Goal: Task Accomplishment & Management: Complete application form

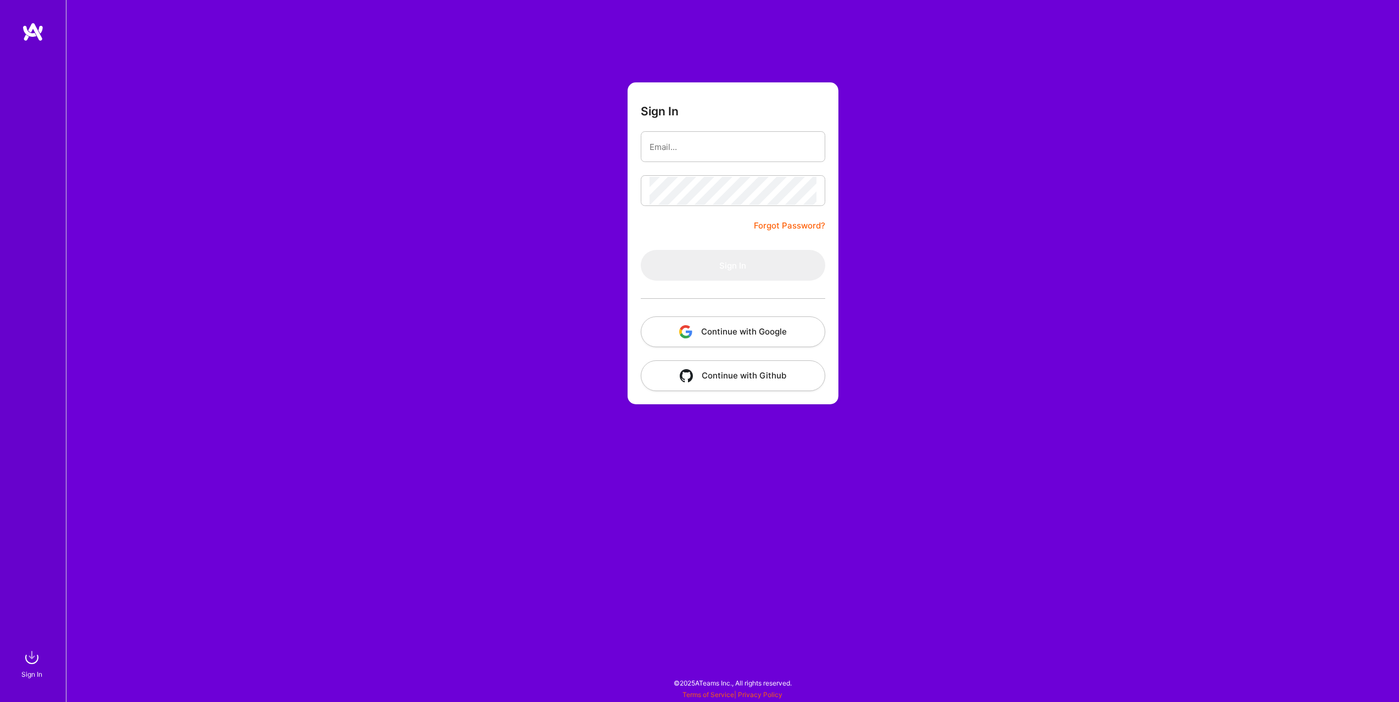
click at [698, 329] on button "Continue with Google" at bounding box center [733, 331] width 185 height 31
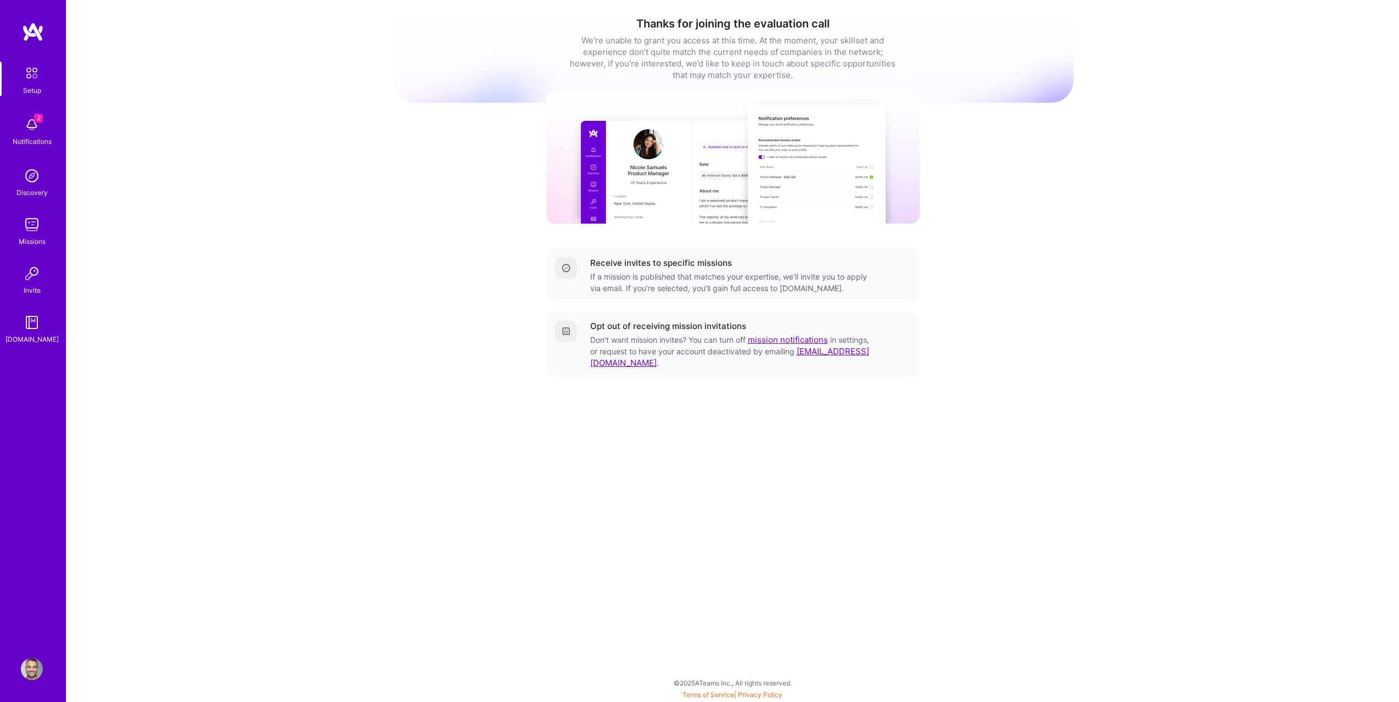
click at [18, 124] on div "2 Notifications" at bounding box center [32, 130] width 68 height 38
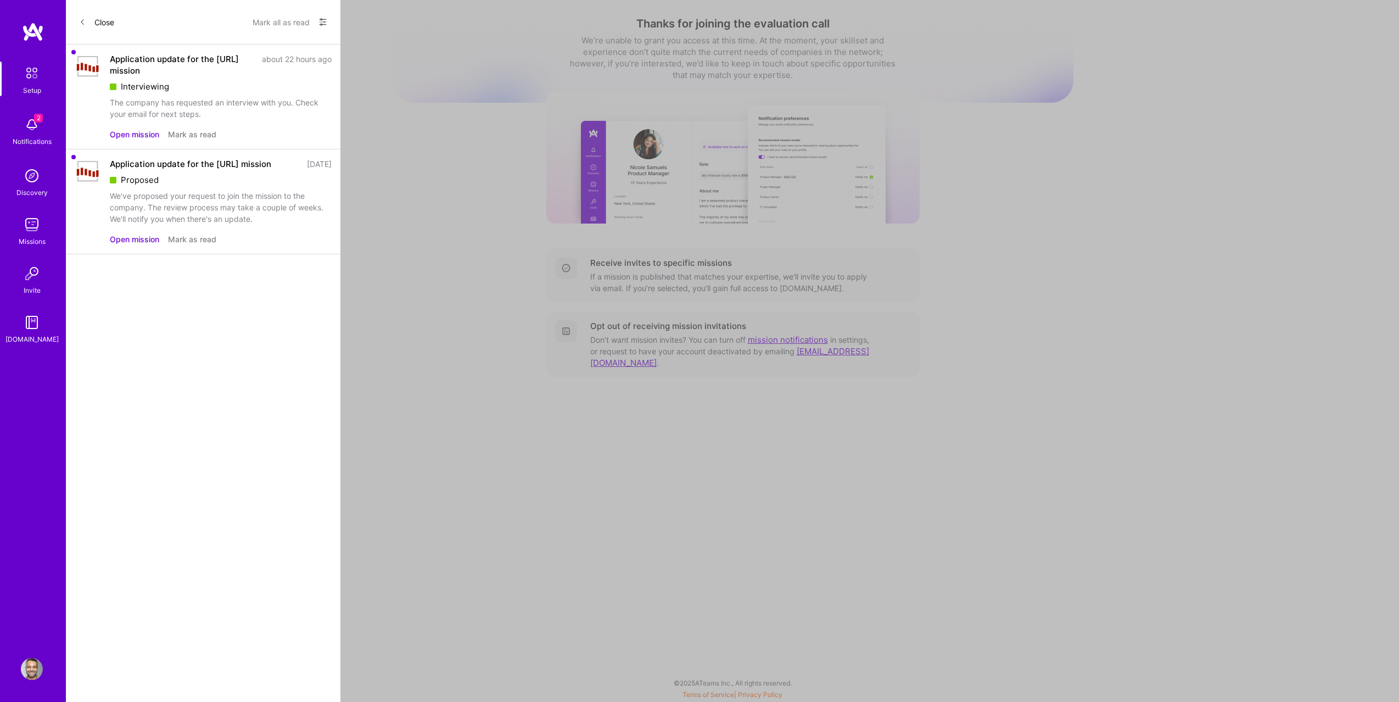
click at [180, 90] on div "Interviewing" at bounding box center [221, 87] width 222 height 12
click at [142, 134] on button "Open mission" at bounding box center [134, 135] width 49 height 12
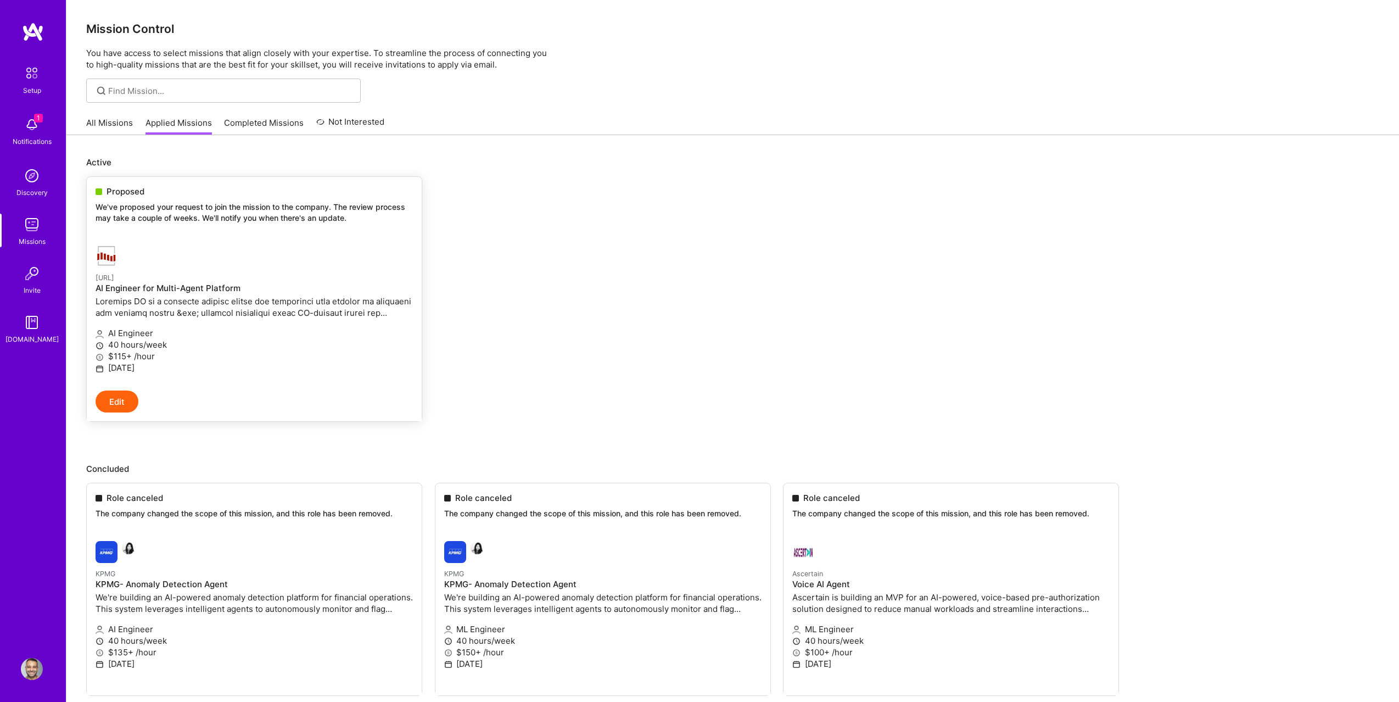
click at [125, 399] on button "Edit" at bounding box center [117, 401] width 43 height 22
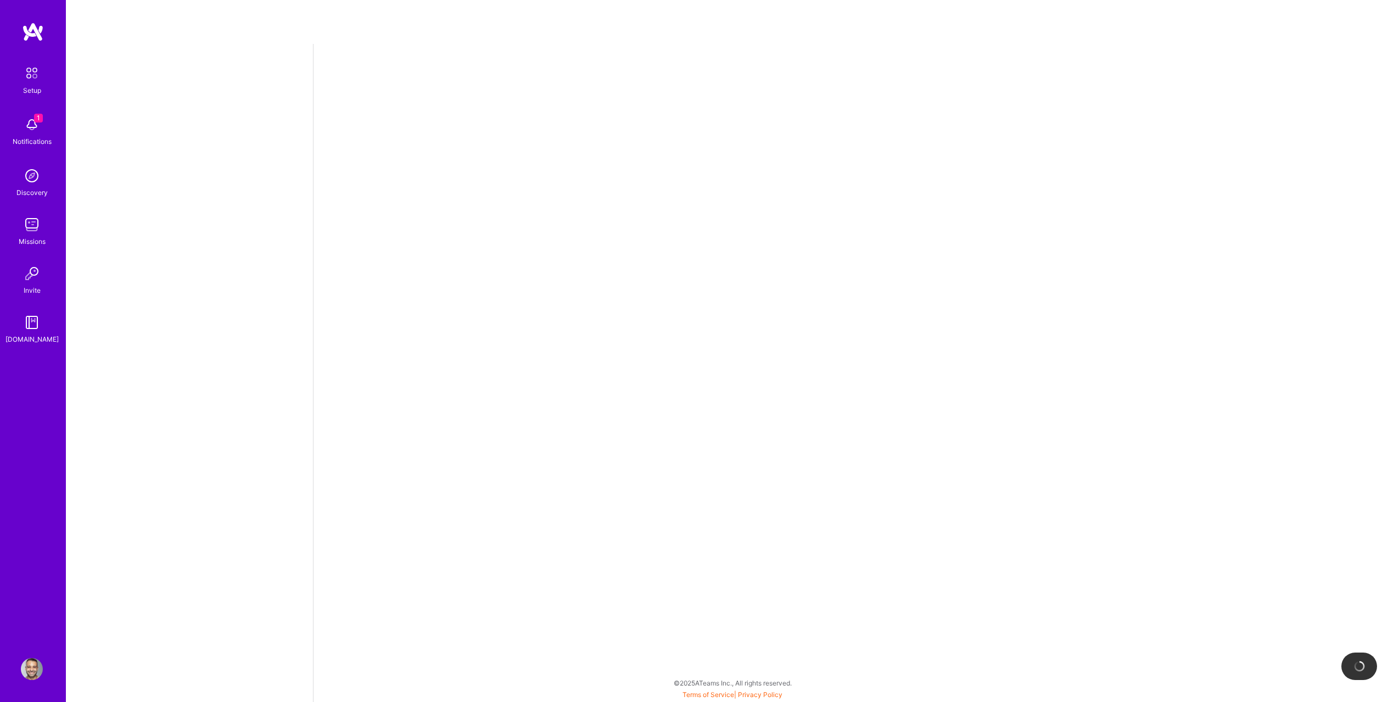
select select "US"
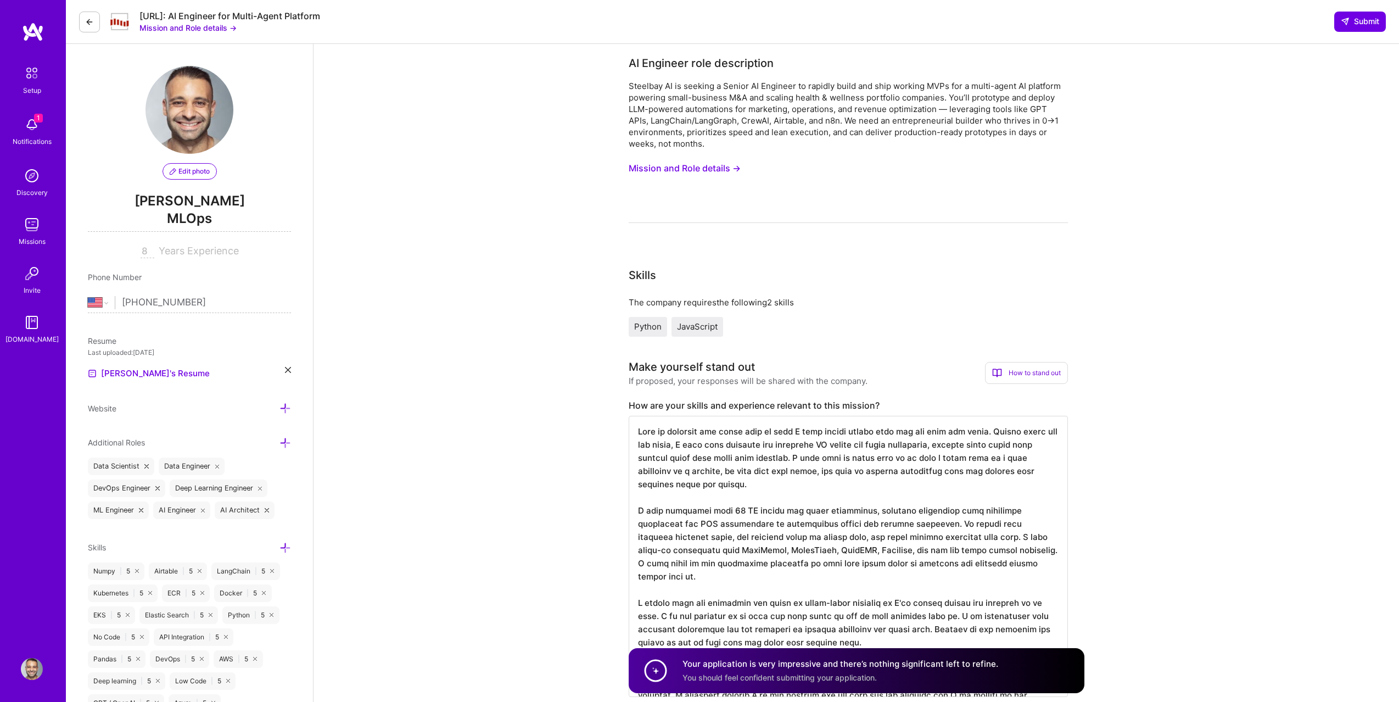
click at [77, 32] on div "[URL]: AI Engineer for Multi-Agent Platform Mission and Role details → Submit" at bounding box center [733, 22] width 1334 height 44
click at [83, 25] on button at bounding box center [89, 22] width 21 height 21
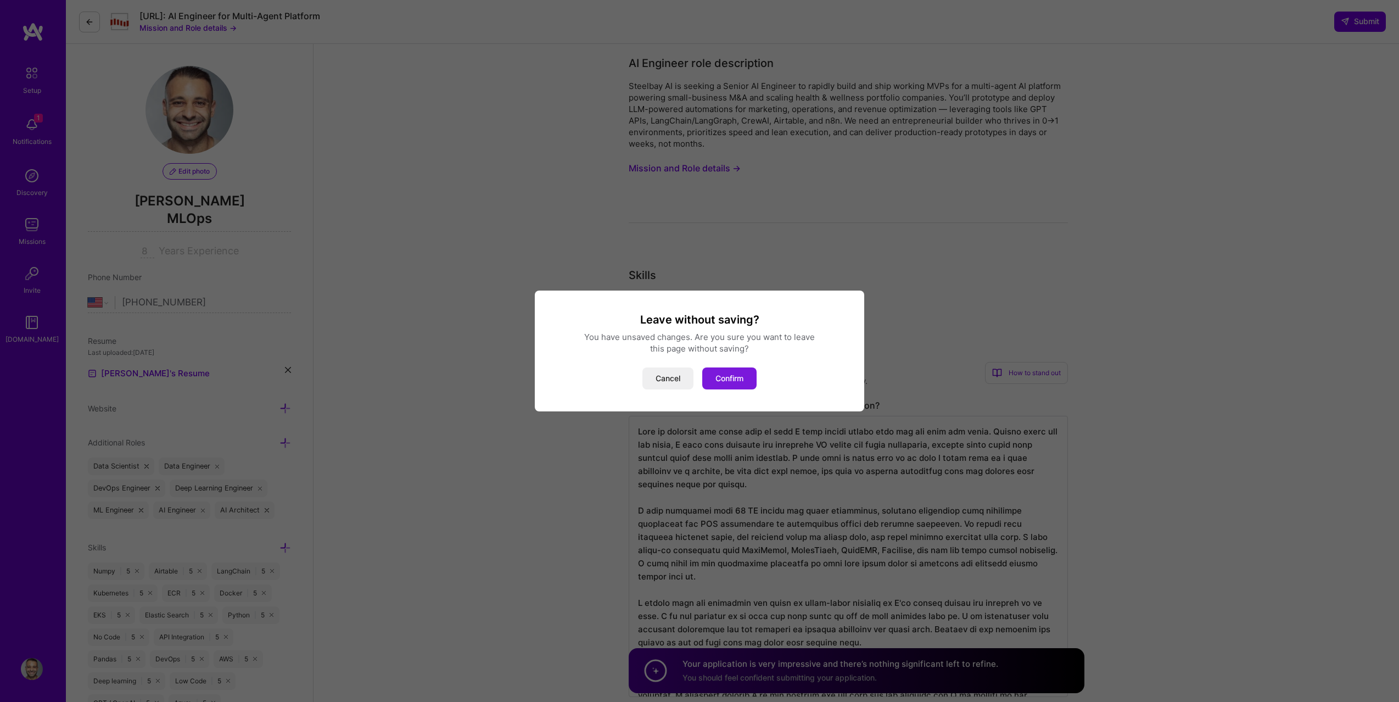
click at [711, 380] on button "Confirm" at bounding box center [729, 378] width 54 height 22
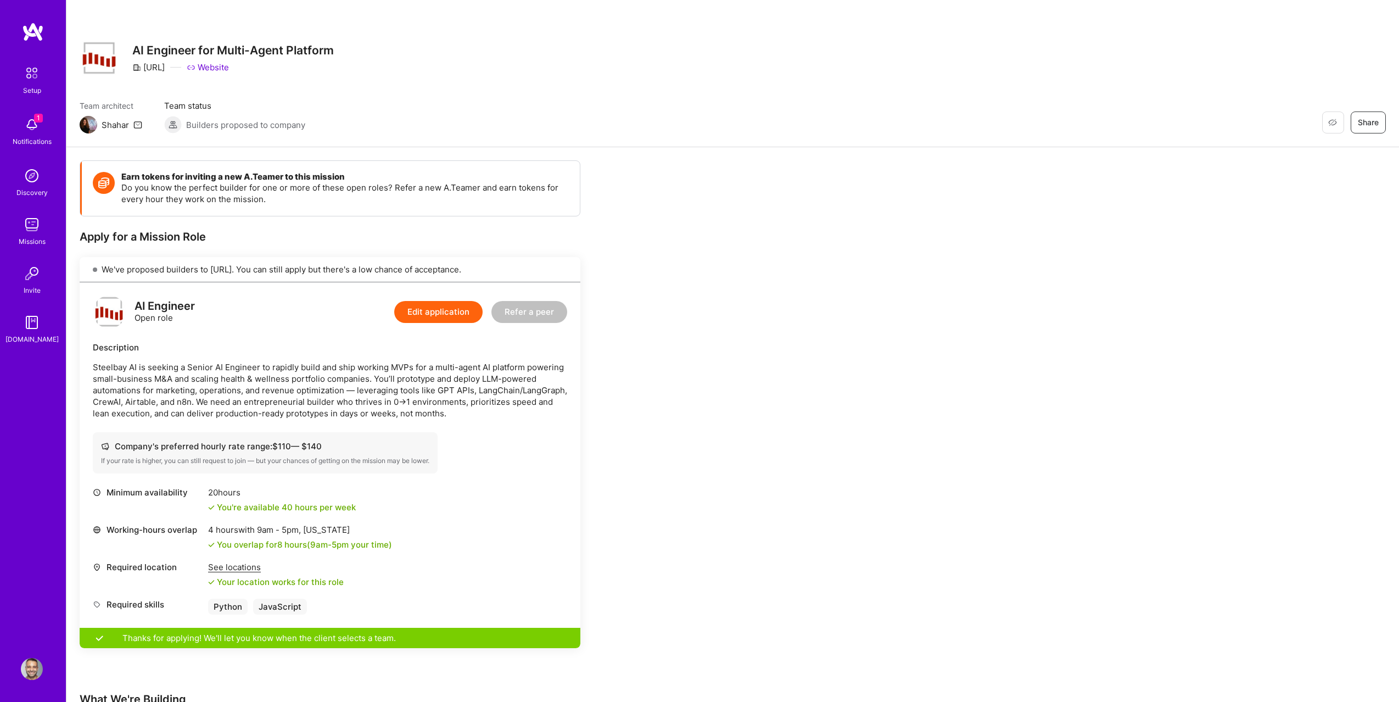
click at [14, 142] on div "Notifications" at bounding box center [32, 142] width 39 height 12
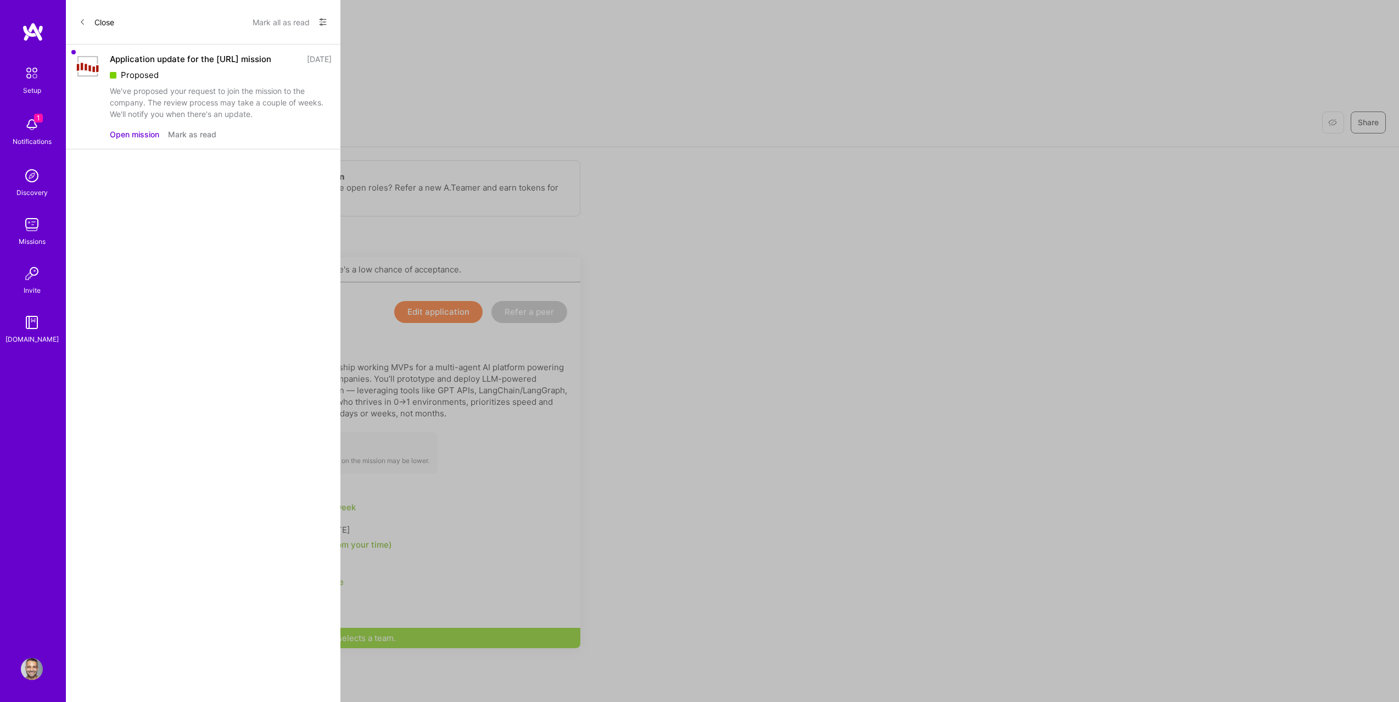
click at [144, 140] on button "Open mission" at bounding box center [134, 135] width 49 height 12
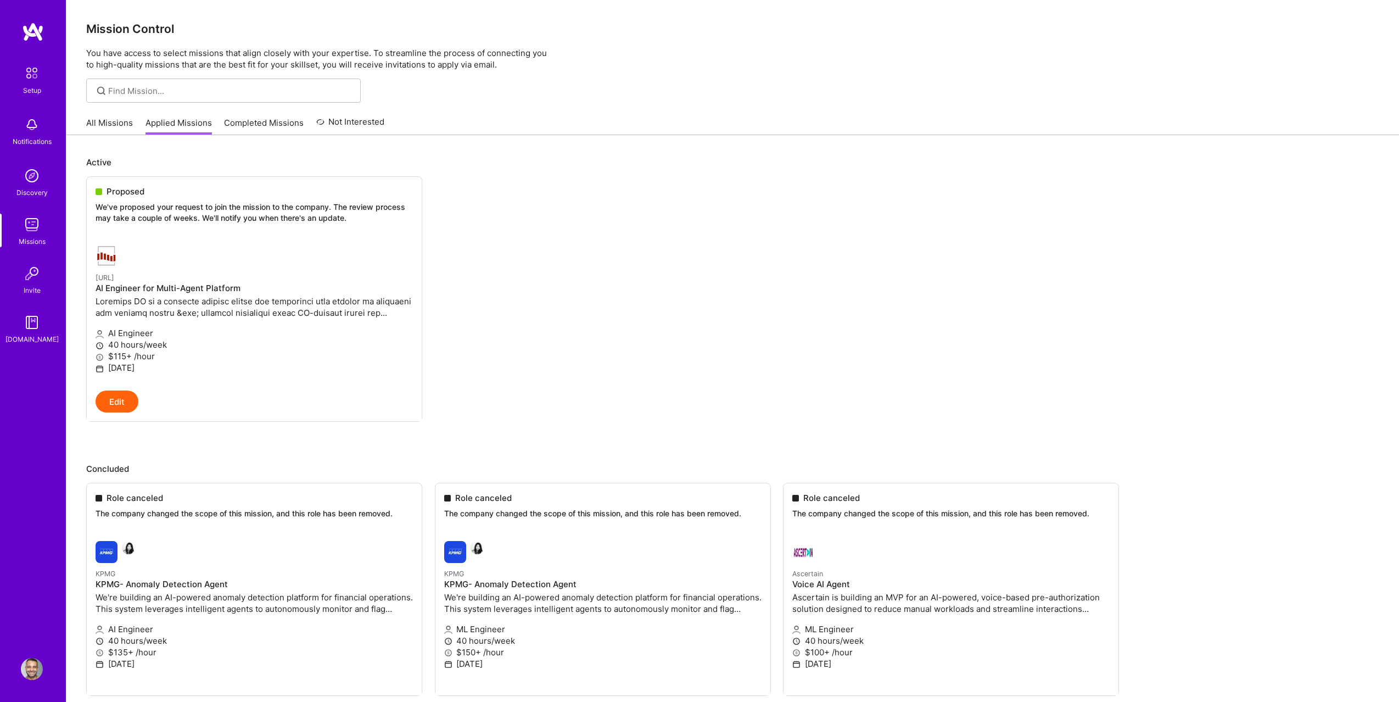
click at [113, 130] on link "All Missions" at bounding box center [109, 126] width 47 height 18
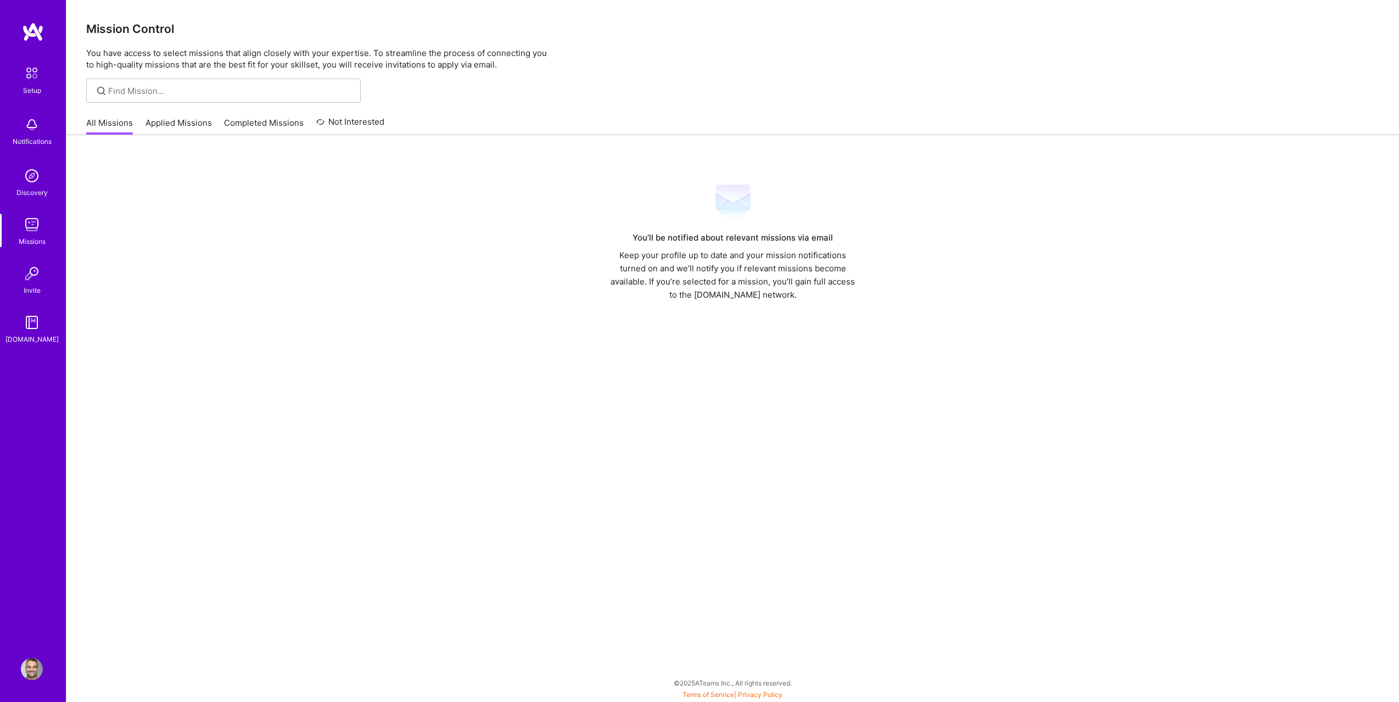
click at [171, 130] on link "Applied Missions" at bounding box center [179, 126] width 66 height 18
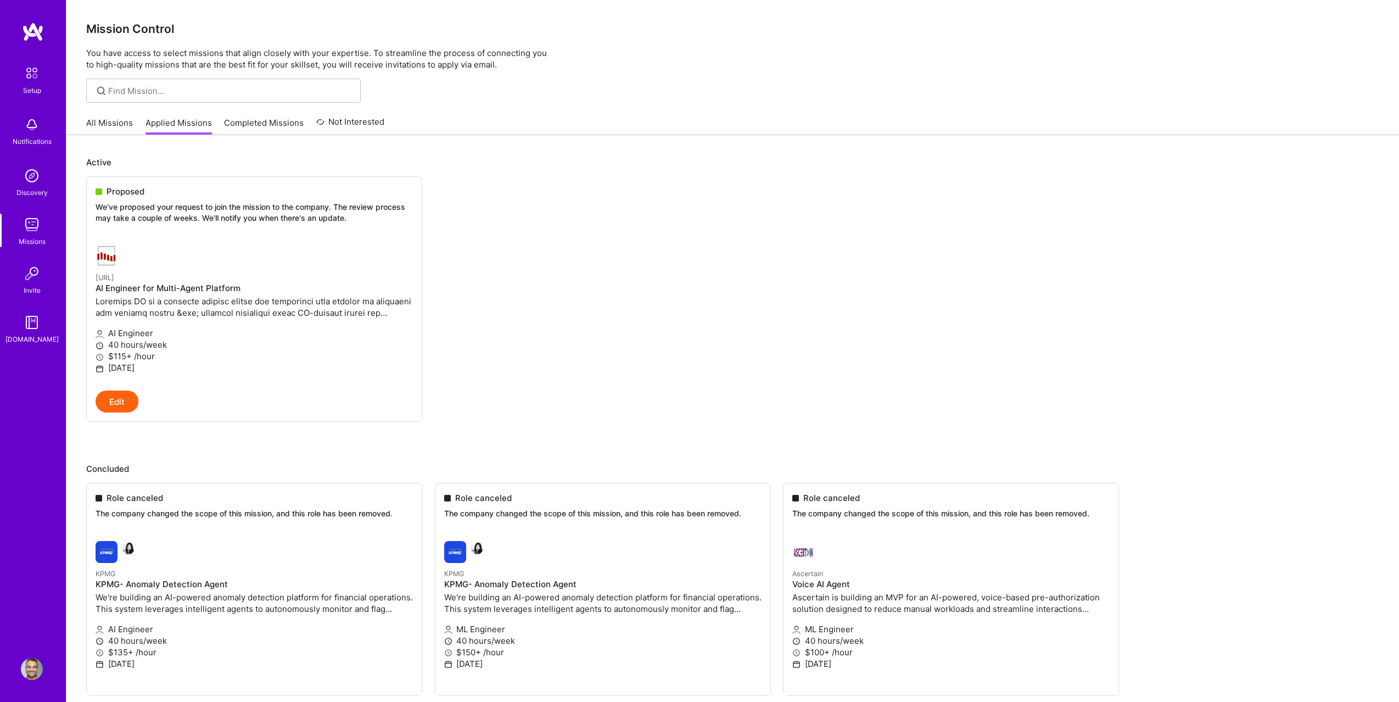
click at [38, 159] on div "Setup Notifications Discovery Missions Invite [DOMAIN_NAME]" at bounding box center [33, 203] width 66 height 283
click at [36, 176] on img at bounding box center [32, 176] width 22 height 22
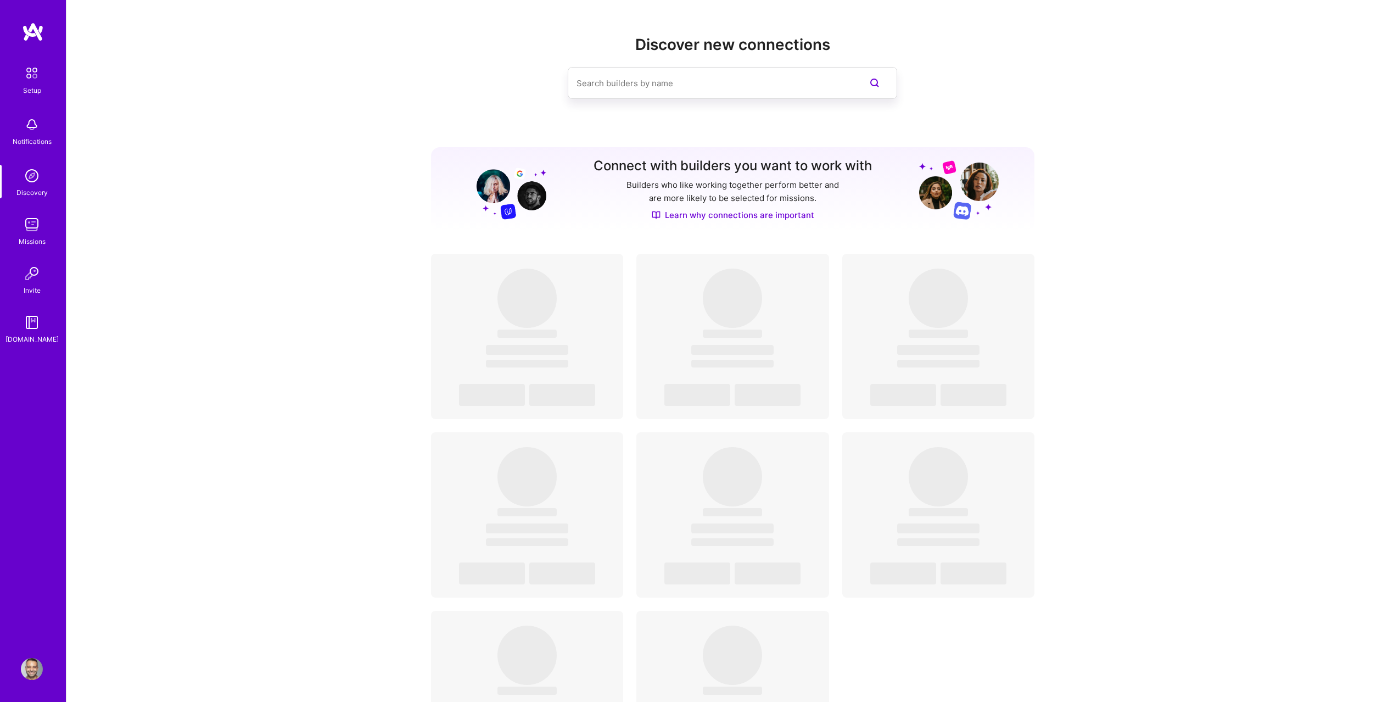
click at [34, 143] on div "Notifications" at bounding box center [32, 142] width 39 height 12
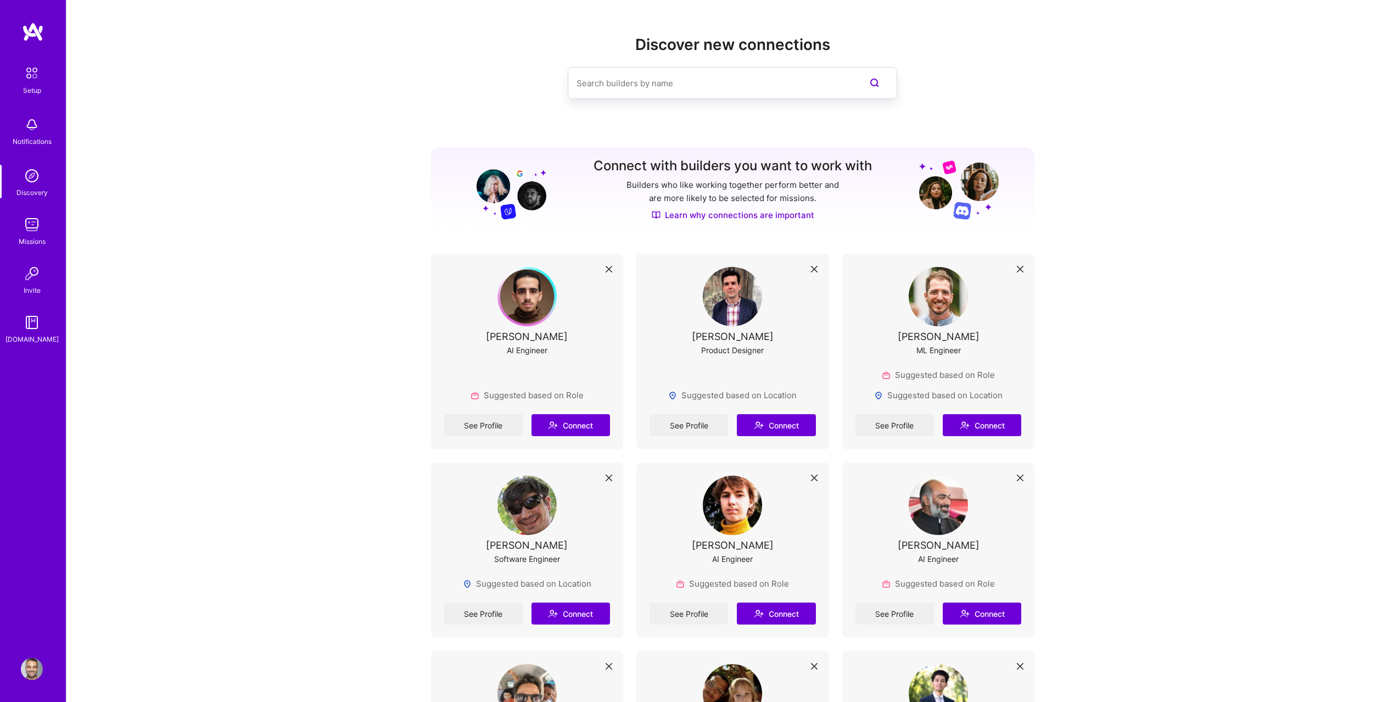
click at [48, 125] on div "Notifications" at bounding box center [32, 130] width 68 height 38
click at [26, 183] on img at bounding box center [32, 176] width 22 height 22
click at [26, 230] on img at bounding box center [32, 225] width 22 height 22
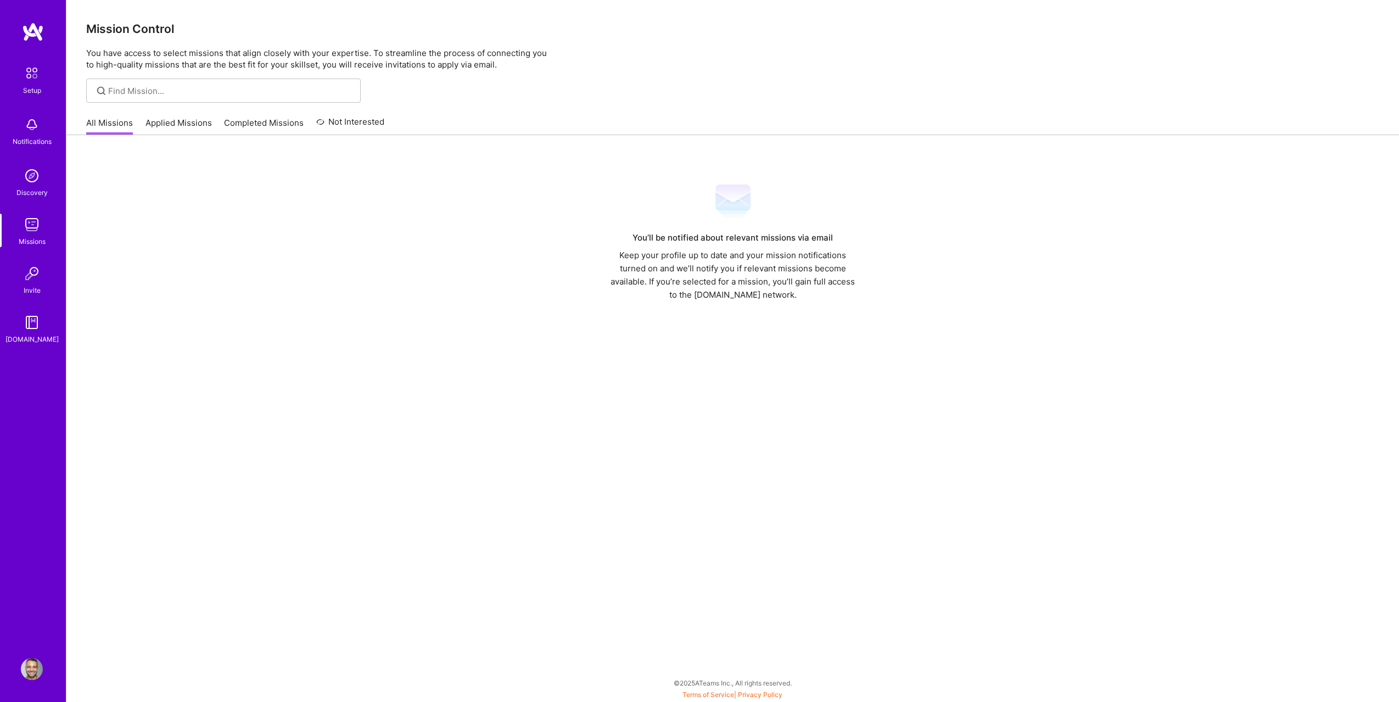
click at [145, 96] on div at bounding box center [223, 91] width 275 height 24
click at [163, 115] on div "All Missions Applied Missions Completed Missions Not Interested" at bounding box center [235, 123] width 298 height 24
click at [164, 120] on link "Applied Missions" at bounding box center [179, 126] width 66 height 18
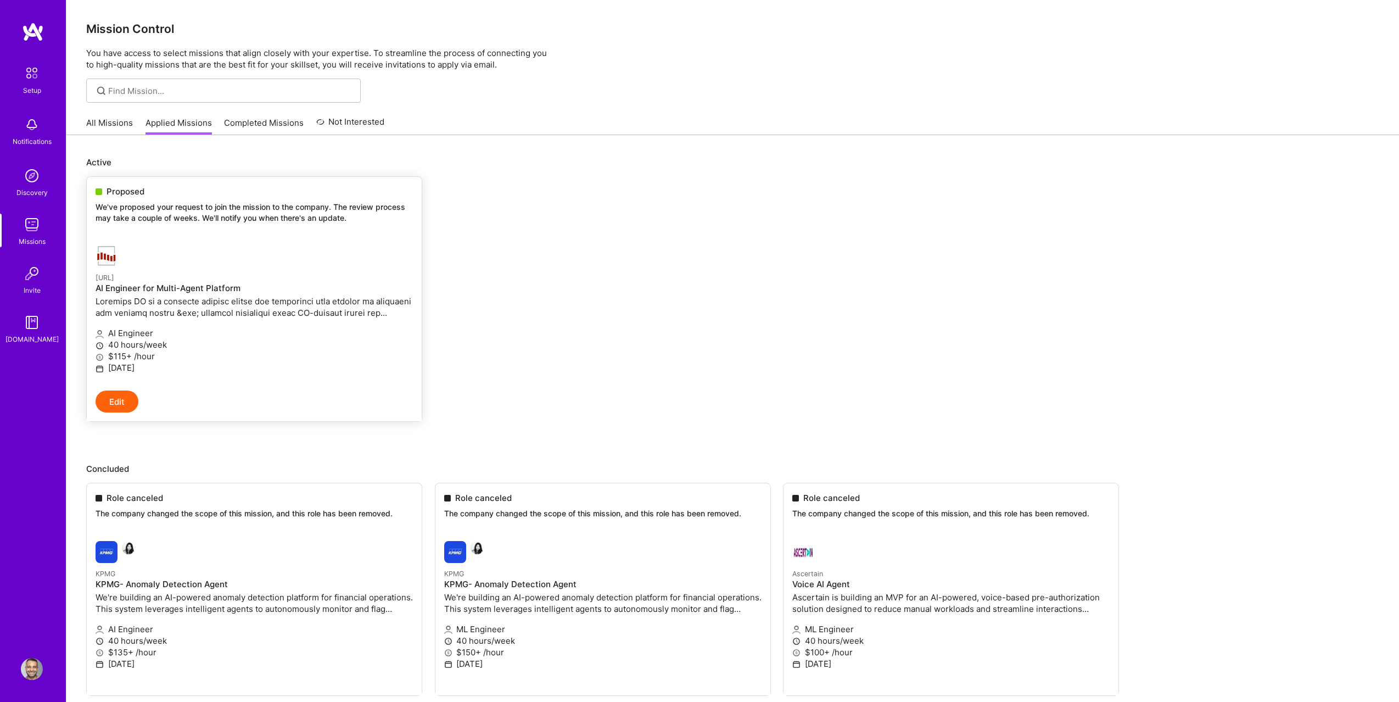
click at [134, 344] on p "40 hours/week" at bounding box center [254, 345] width 317 height 12
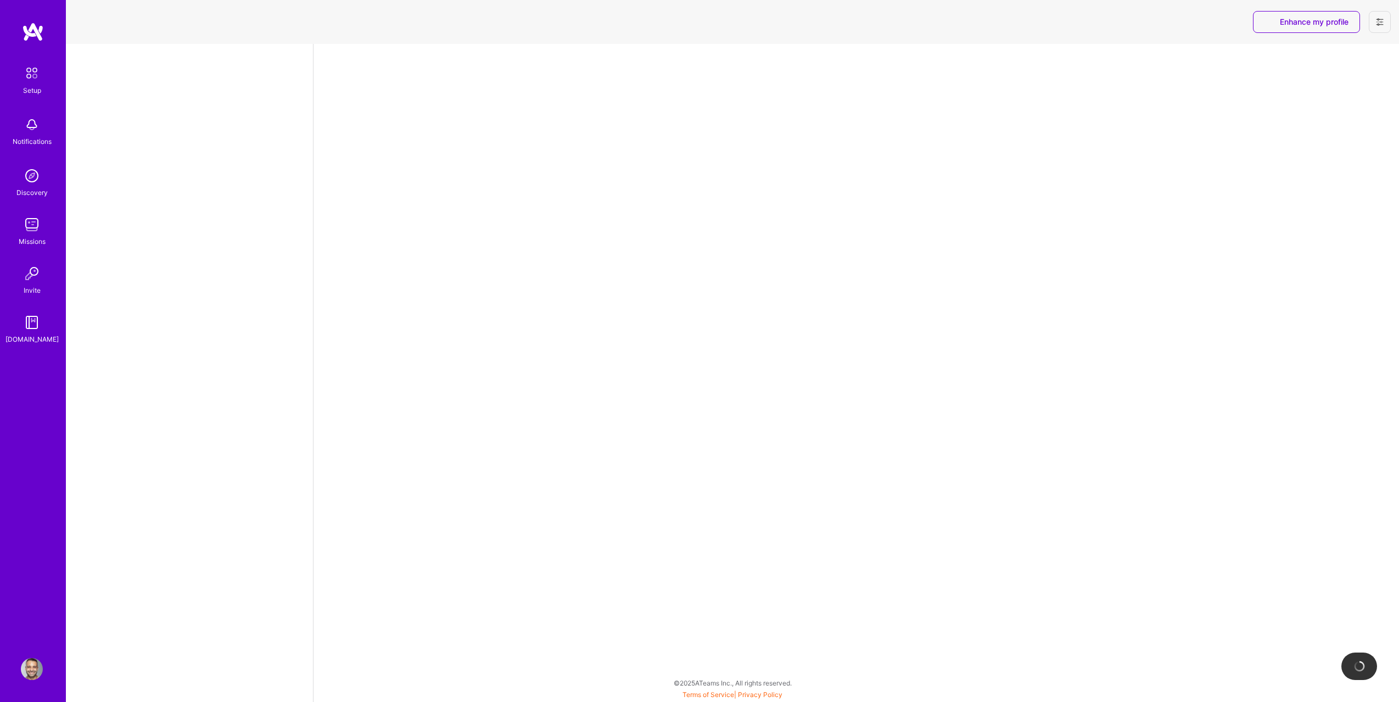
select select "US"
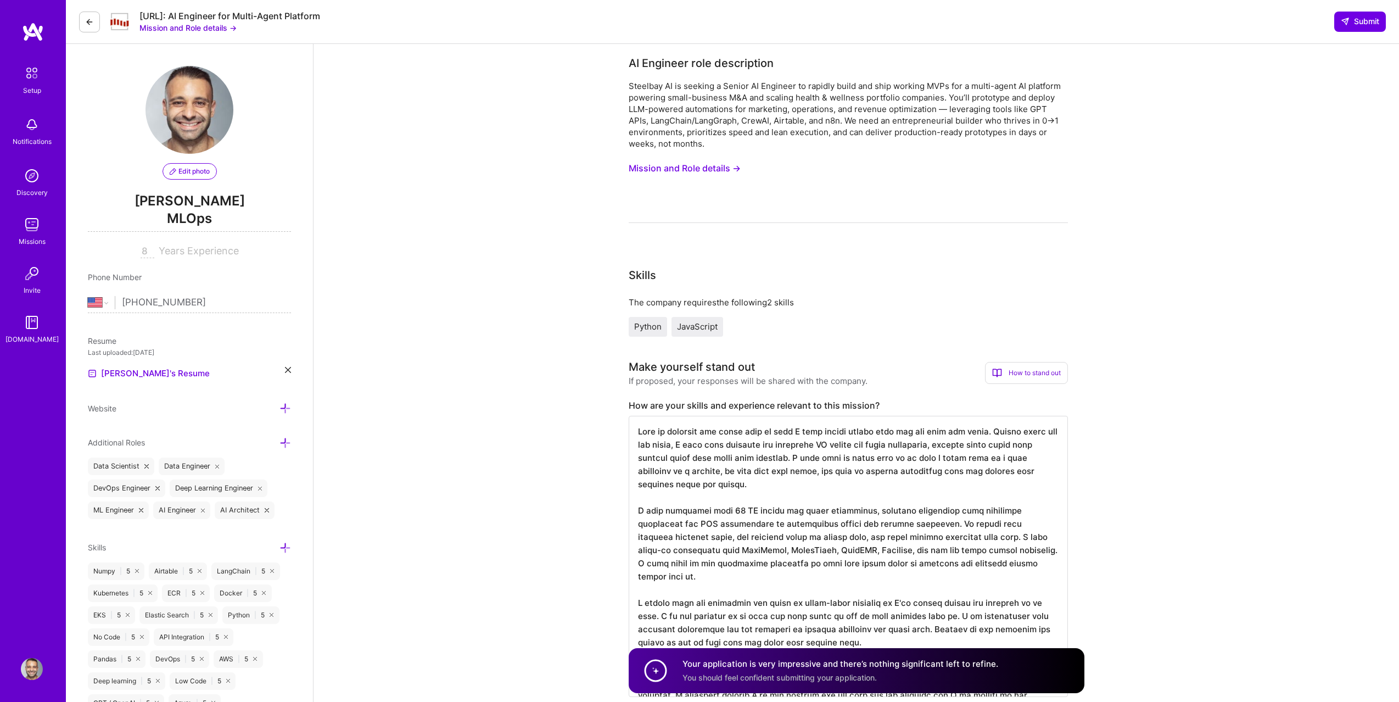
click at [730, 173] on button "Mission and Role details →" at bounding box center [685, 168] width 112 height 20
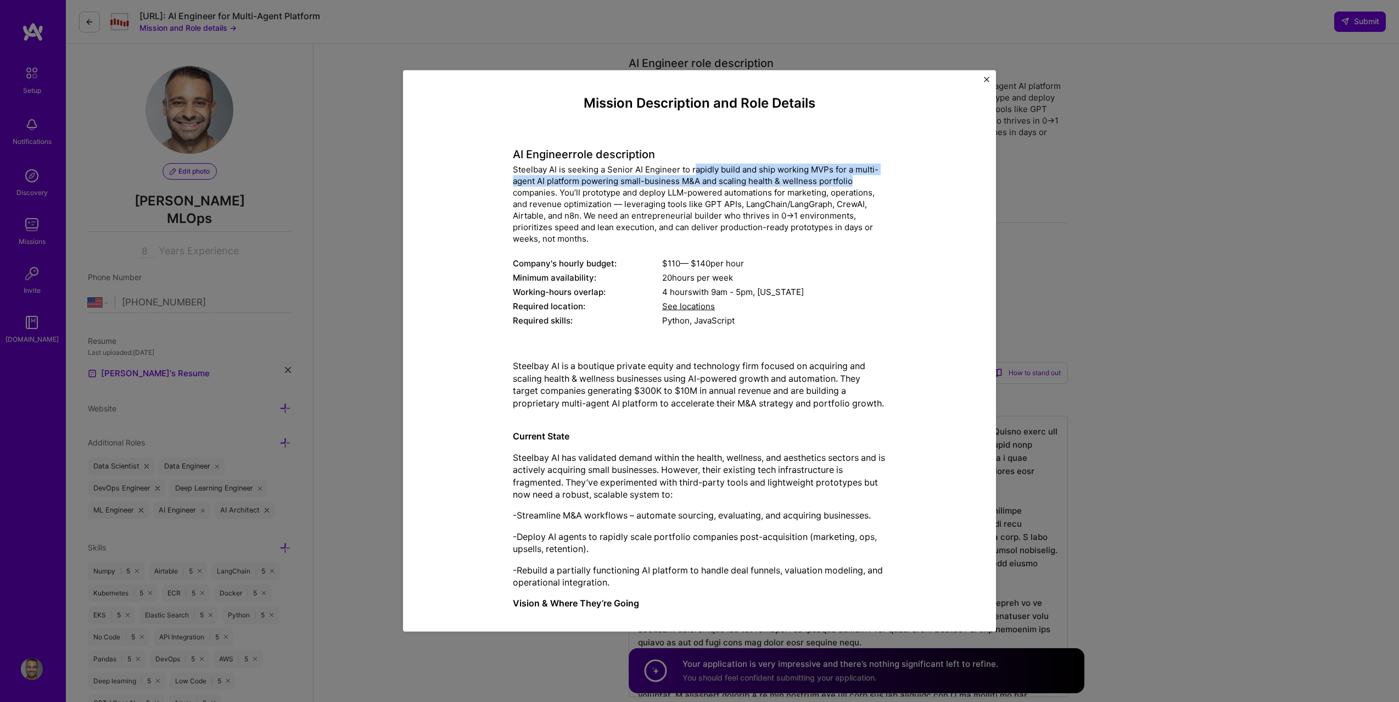
drag, startPoint x: 694, startPoint y: 171, endPoint x: 860, endPoint y: 185, distance: 167.0
click at [861, 186] on div "Steelbay AI is seeking a Senior AI Engineer to rapidly build and ship working M…" at bounding box center [699, 204] width 373 height 81
click at [860, 185] on div "Steelbay AI is seeking a Senior AI Engineer to rapidly build and ship working M…" at bounding box center [699, 204] width 373 height 81
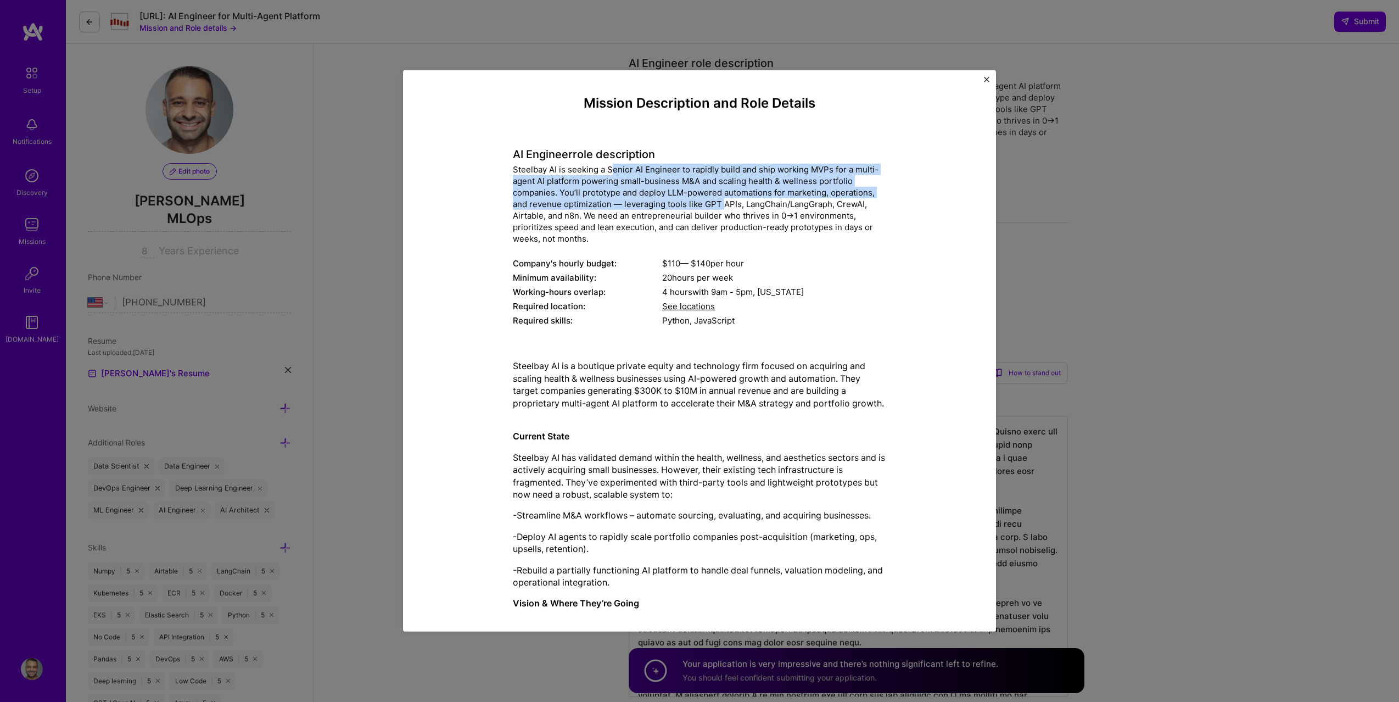
drag, startPoint x: 611, startPoint y: 166, endPoint x: 722, endPoint y: 207, distance: 117.8
click at [722, 207] on div "Steelbay AI is seeking a Senior AI Engineer to rapidly build and ship working M…" at bounding box center [699, 204] width 373 height 81
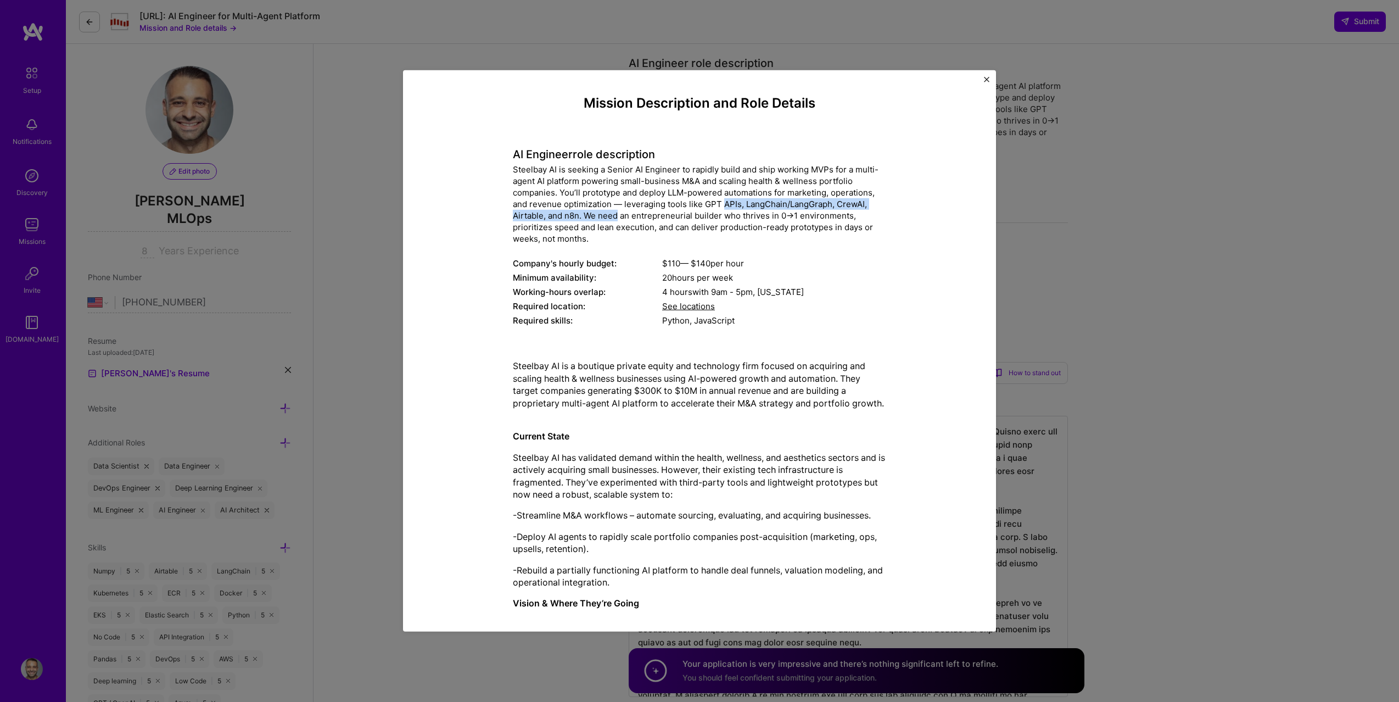
drag, startPoint x: 722, startPoint y: 207, endPoint x: 607, endPoint y: 220, distance: 114.9
click at [607, 220] on div "Steelbay AI is seeking a Senior AI Engineer to rapidly build and ship working M…" at bounding box center [699, 204] width 373 height 81
drag, startPoint x: 607, startPoint y: 220, endPoint x: 782, endPoint y: 220, distance: 174.7
click at [782, 220] on div "Steelbay AI is seeking a Senior AI Engineer to rapidly build and ship working M…" at bounding box center [699, 204] width 373 height 81
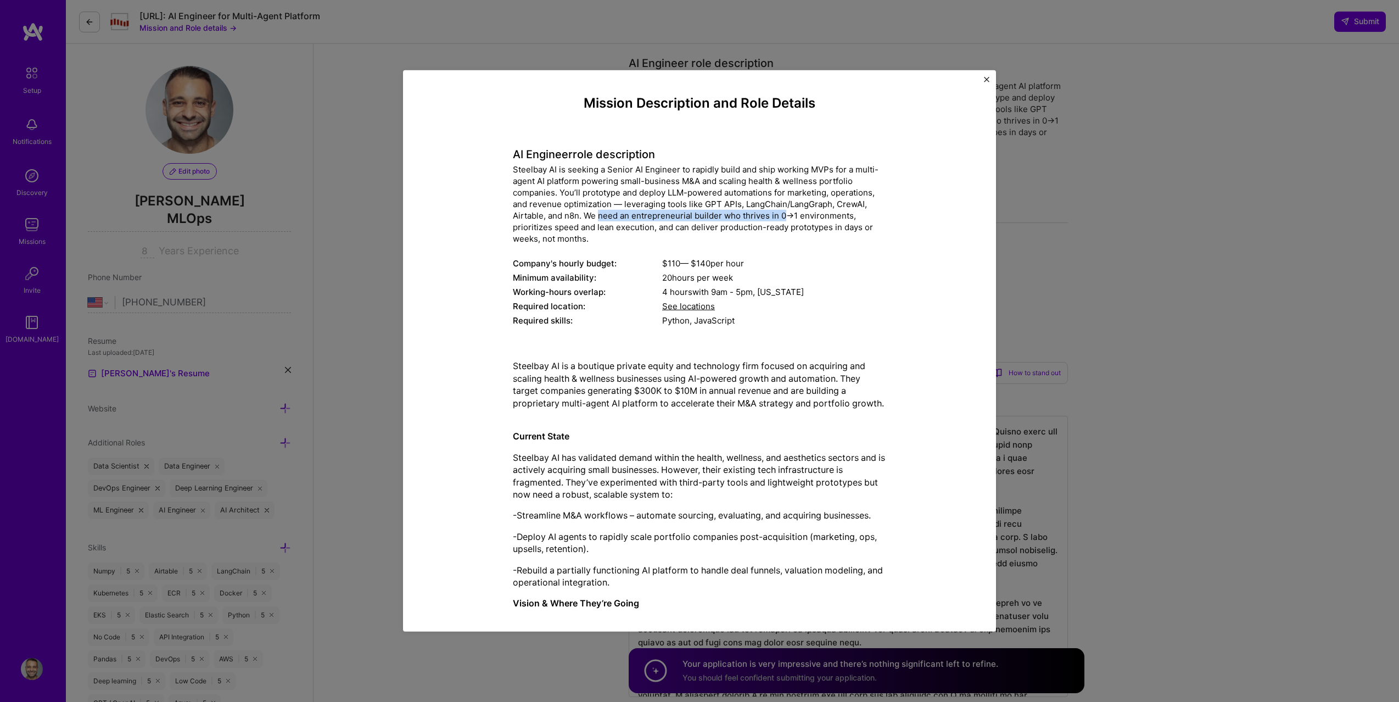
click at [782, 220] on div "Steelbay AI is seeking a Senior AI Engineer to rapidly build and ship working M…" at bounding box center [699, 204] width 373 height 81
drag, startPoint x: 782, startPoint y: 220, endPoint x: 816, endPoint y: 225, distance: 34.5
click at [816, 226] on div "Steelbay AI is seeking a Senior AI Engineer to rapidly build and ship working M…" at bounding box center [699, 204] width 373 height 81
click at [816, 225] on div "Steelbay AI is seeking a Senior AI Engineer to rapidly build and ship working M…" at bounding box center [699, 204] width 373 height 81
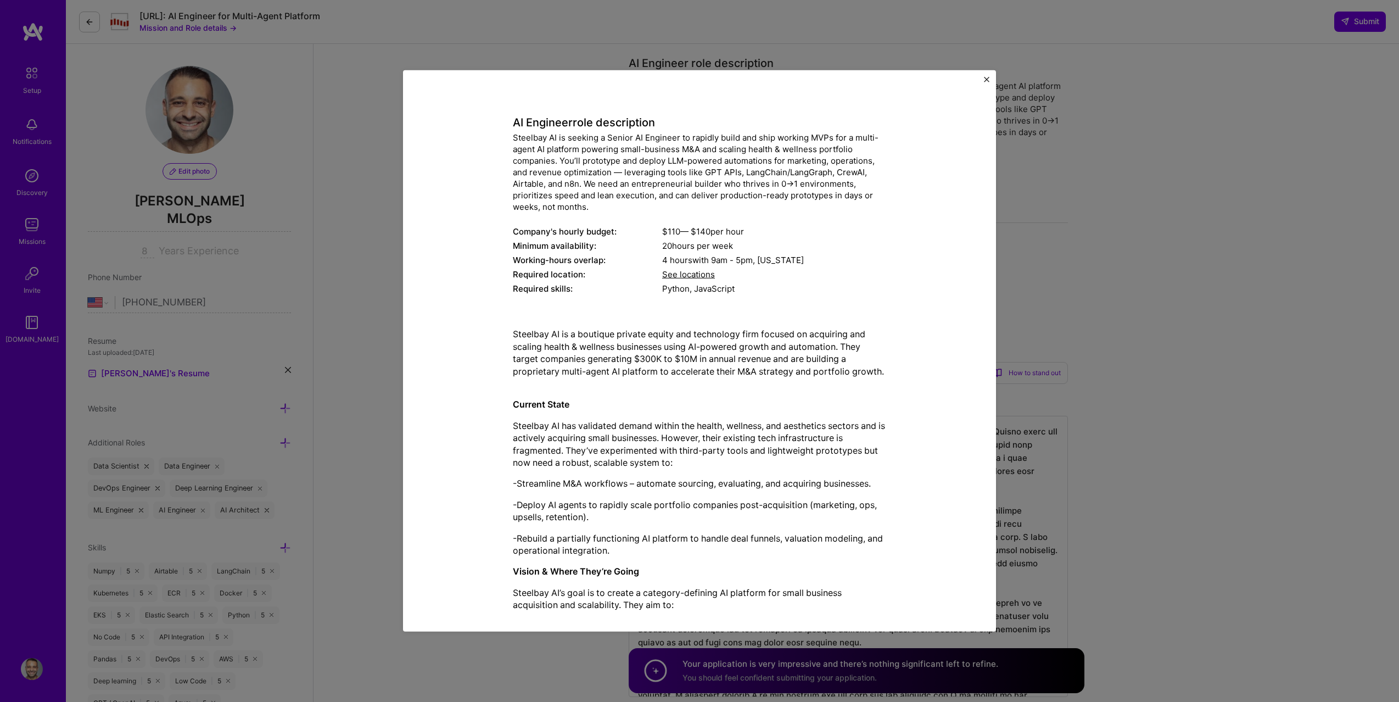
click at [687, 274] on span "See locations" at bounding box center [688, 274] width 53 height 10
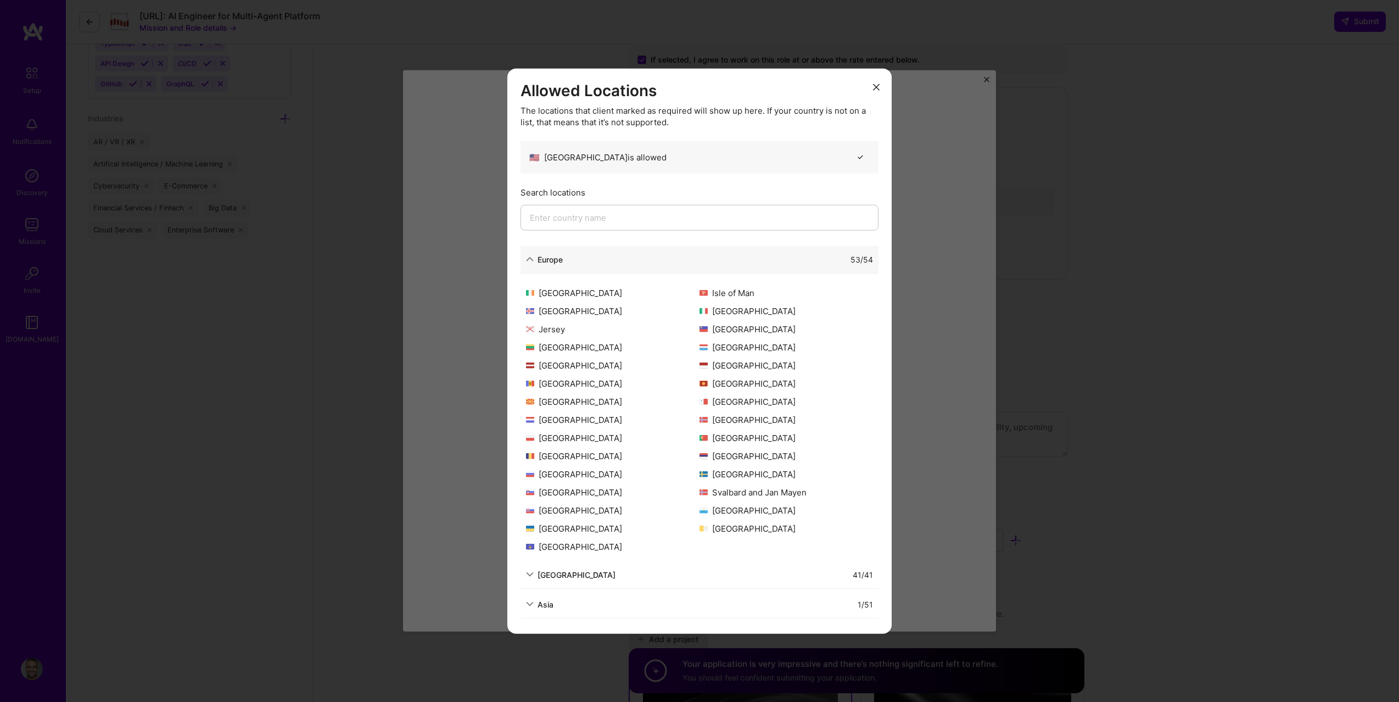
scroll to position [963, 0]
click at [930, 348] on div "Allowed Locations The locations that client marked as required will show up her…" at bounding box center [699, 351] width 1399 height 702
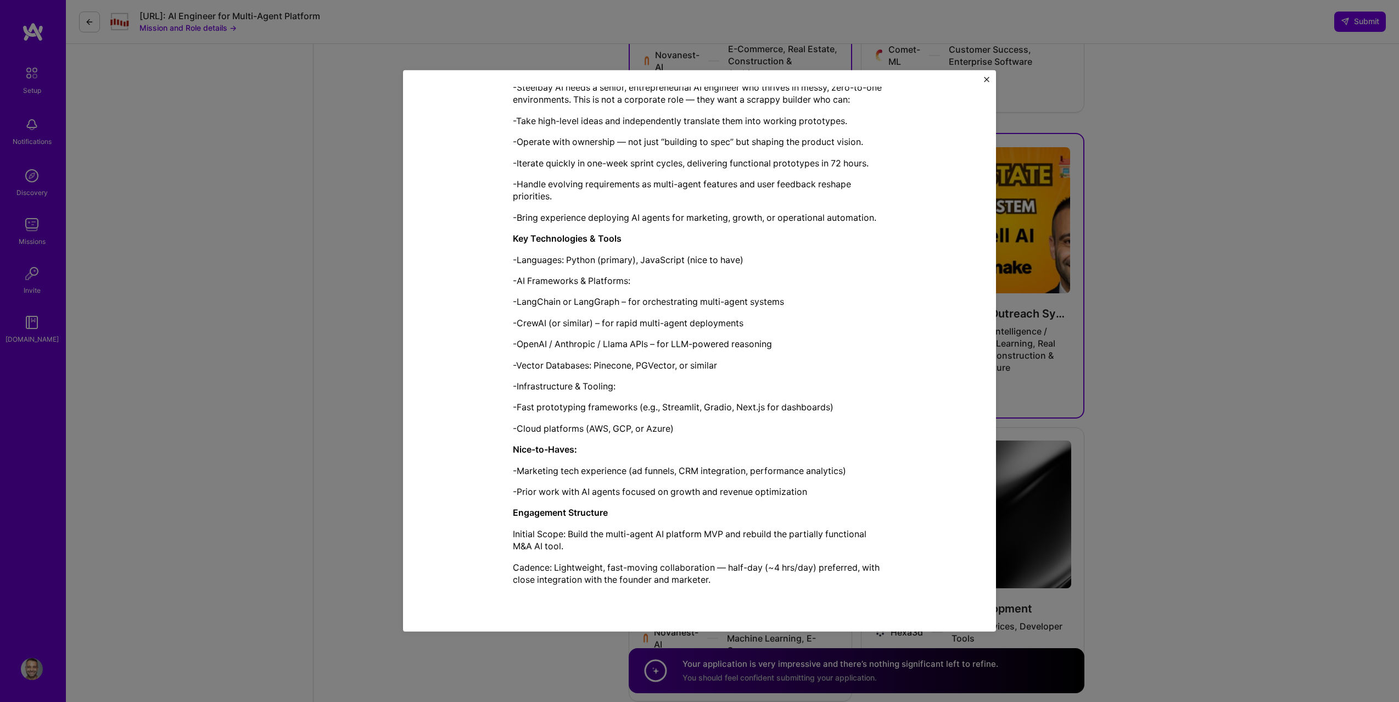
scroll to position [713, 0]
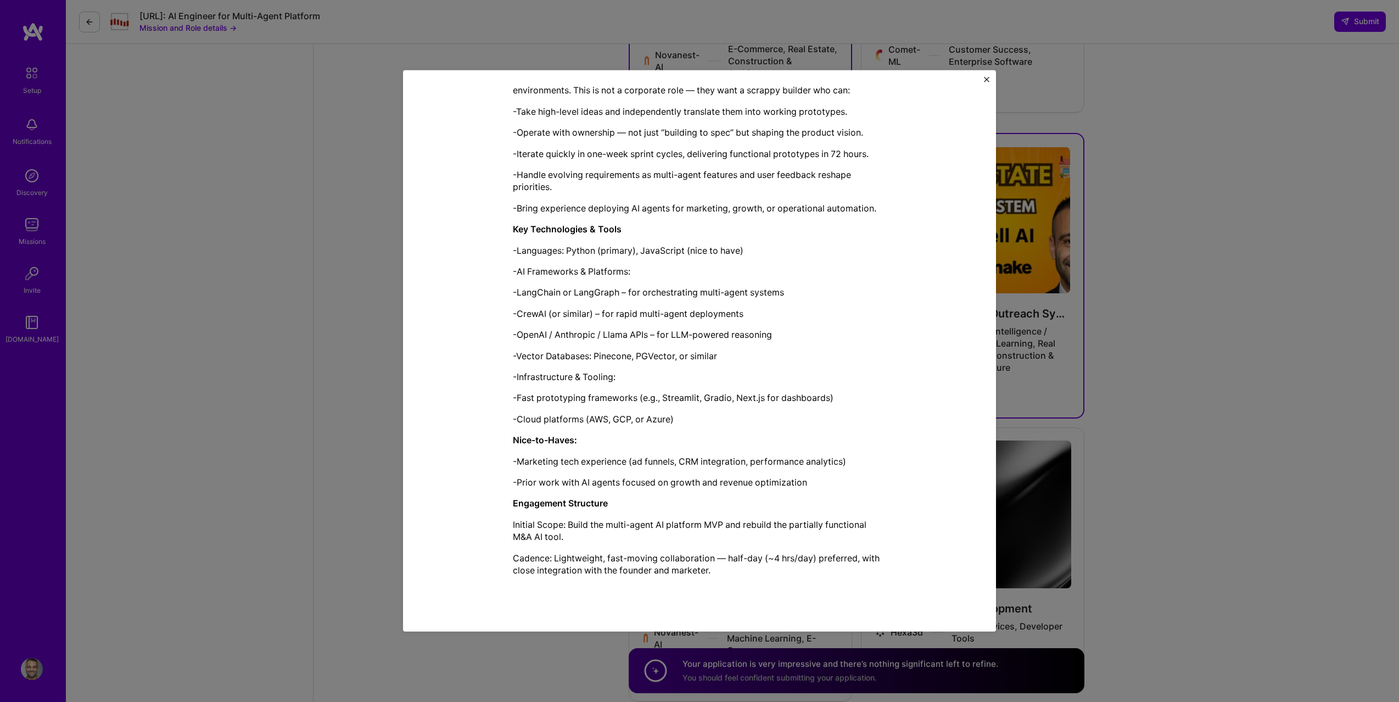
click at [1141, 461] on div "Mission Description and Role Details AI Engineer role description Steelbay AI i…" at bounding box center [699, 351] width 1399 height 702
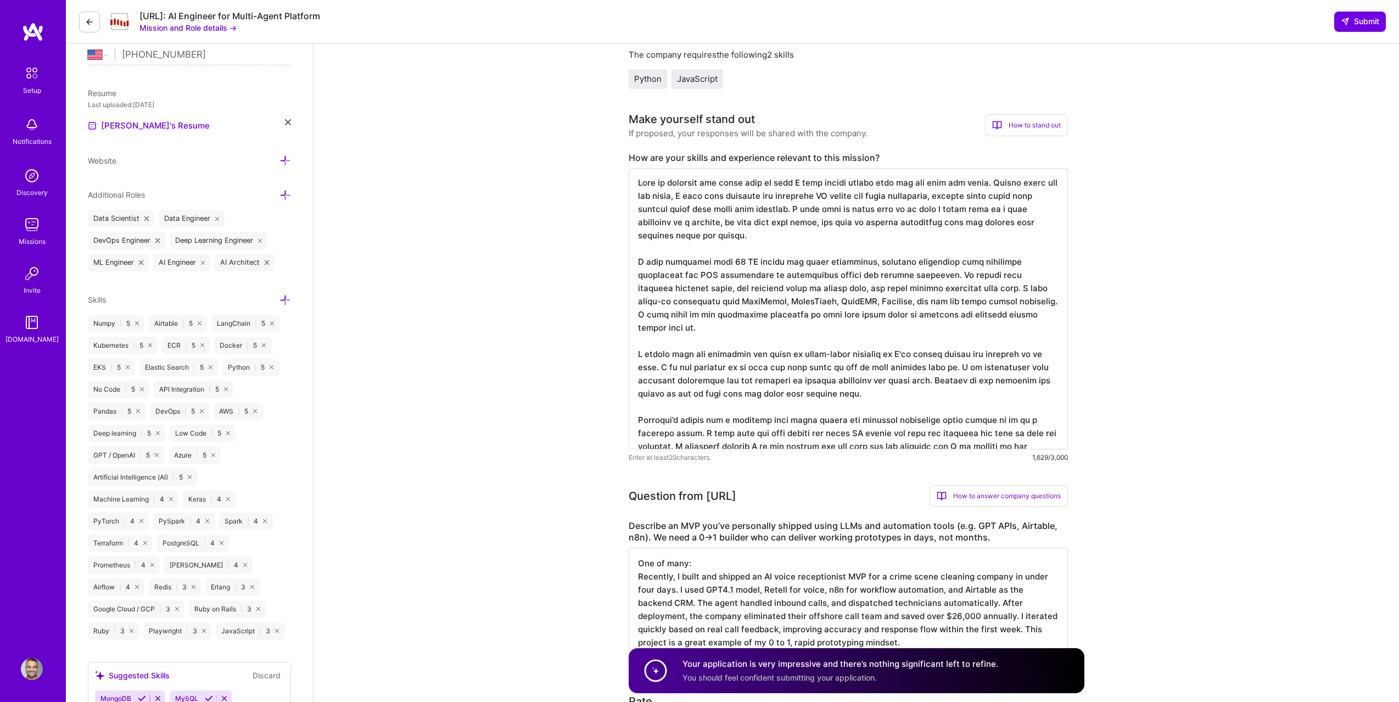
scroll to position [1, 0]
drag, startPoint x: 693, startPoint y: 262, endPoint x: 959, endPoint y: 264, distance: 266.4
click at [959, 264] on textarea "To enrich screen reader interactions, please activate Accessibility in Grammarl…" at bounding box center [848, 308] width 439 height 281
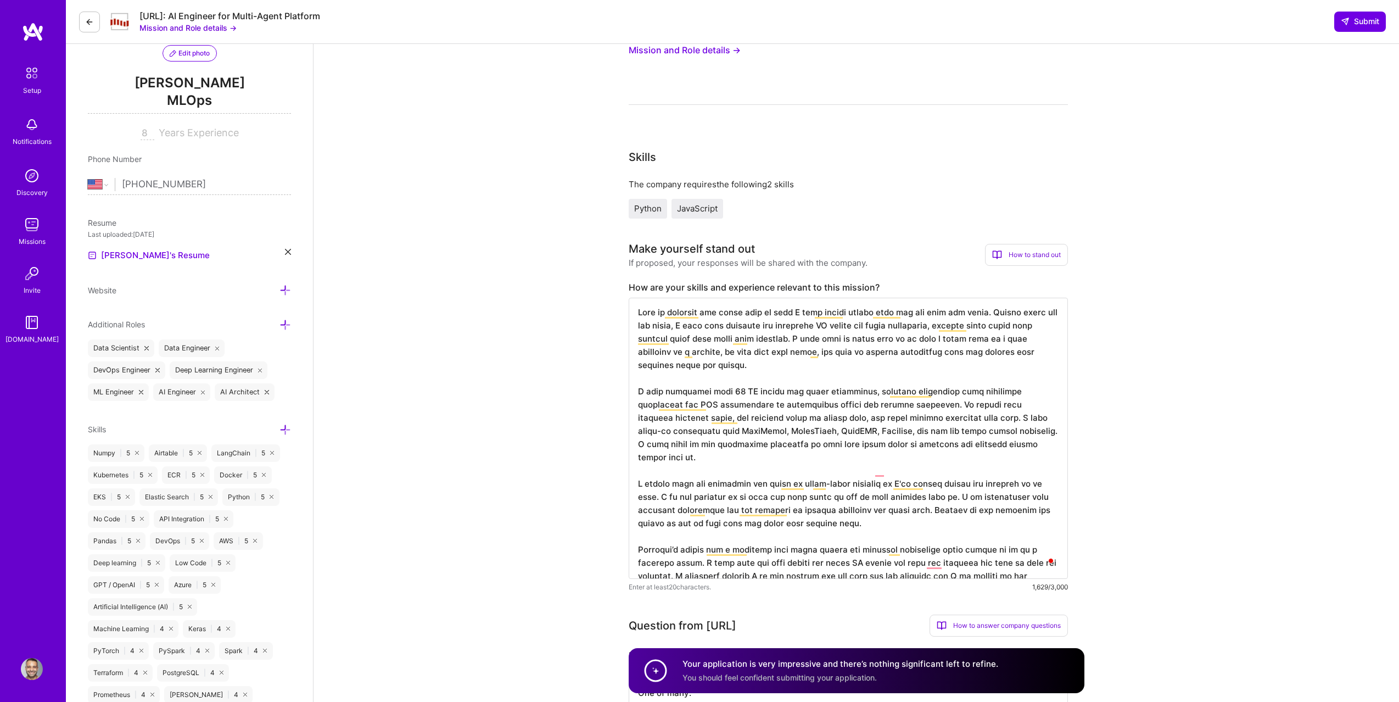
scroll to position [0, 0]
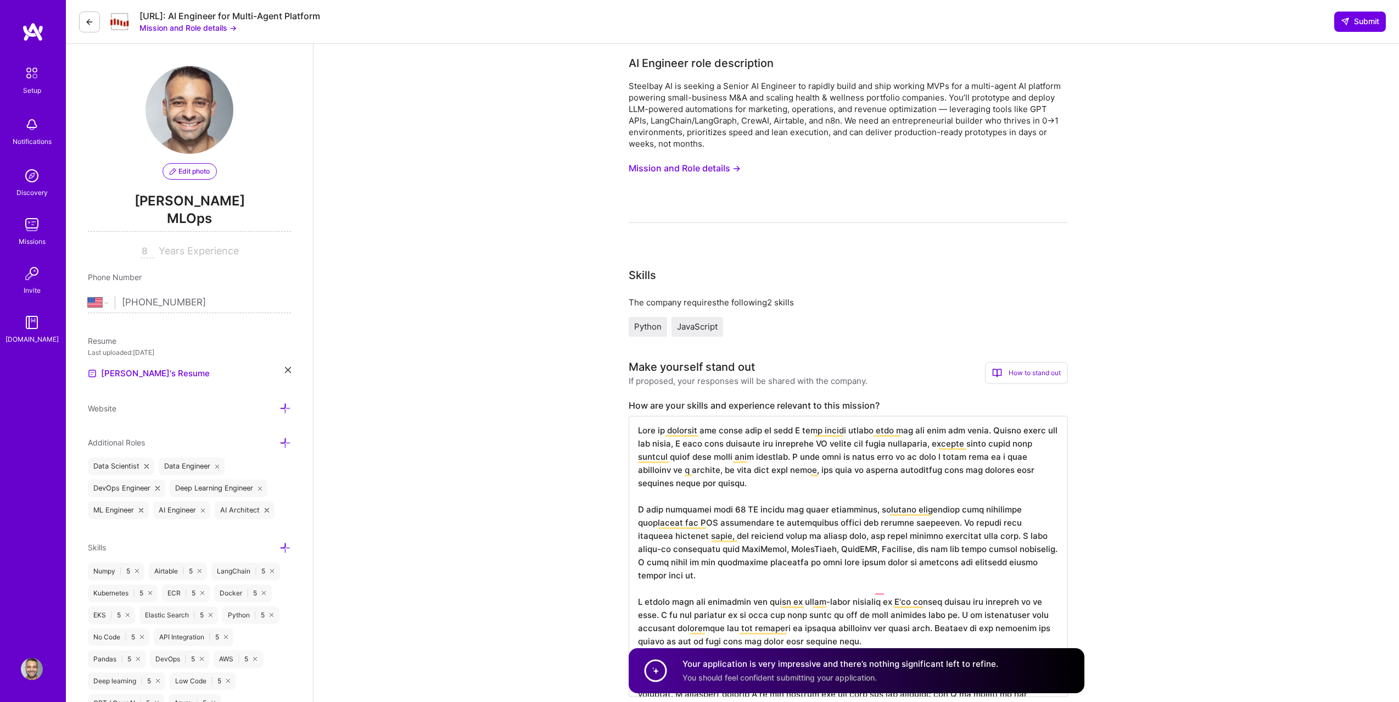
click at [706, 171] on button "Mission and Role details →" at bounding box center [685, 168] width 112 height 20
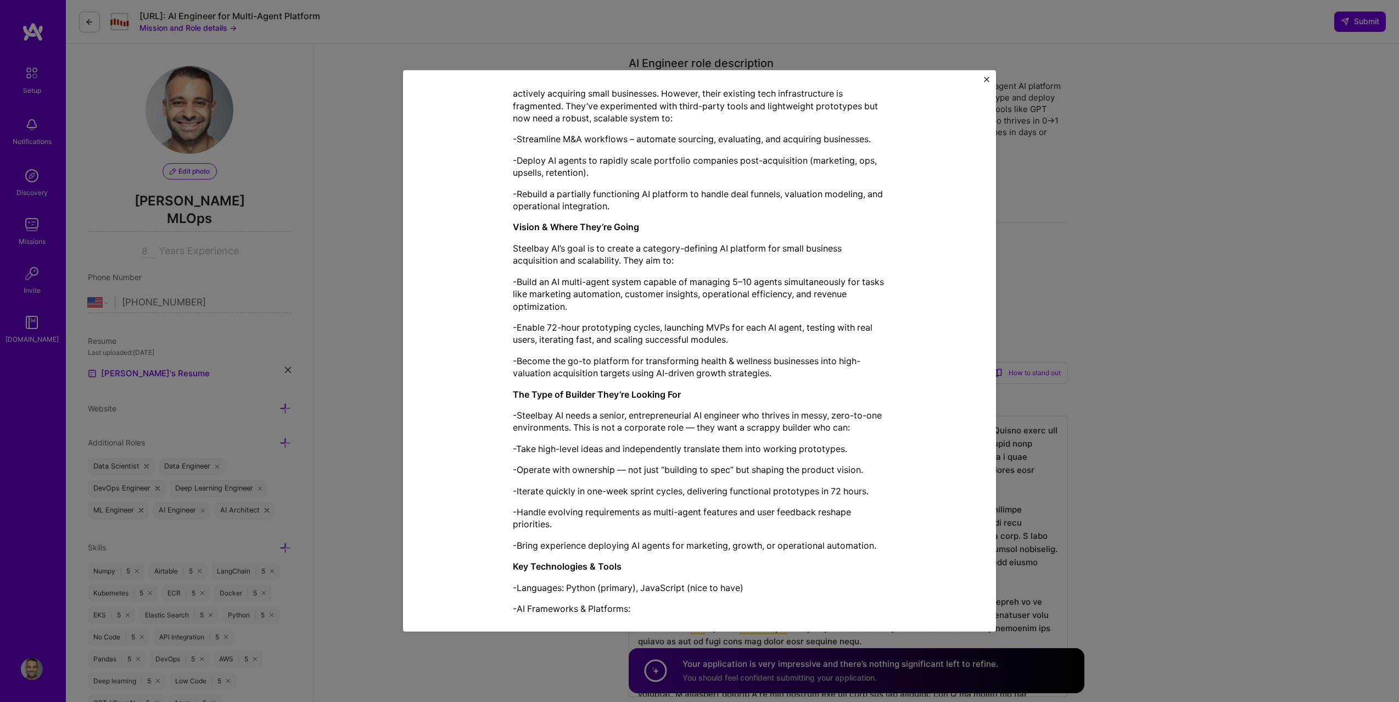
scroll to position [286, 0]
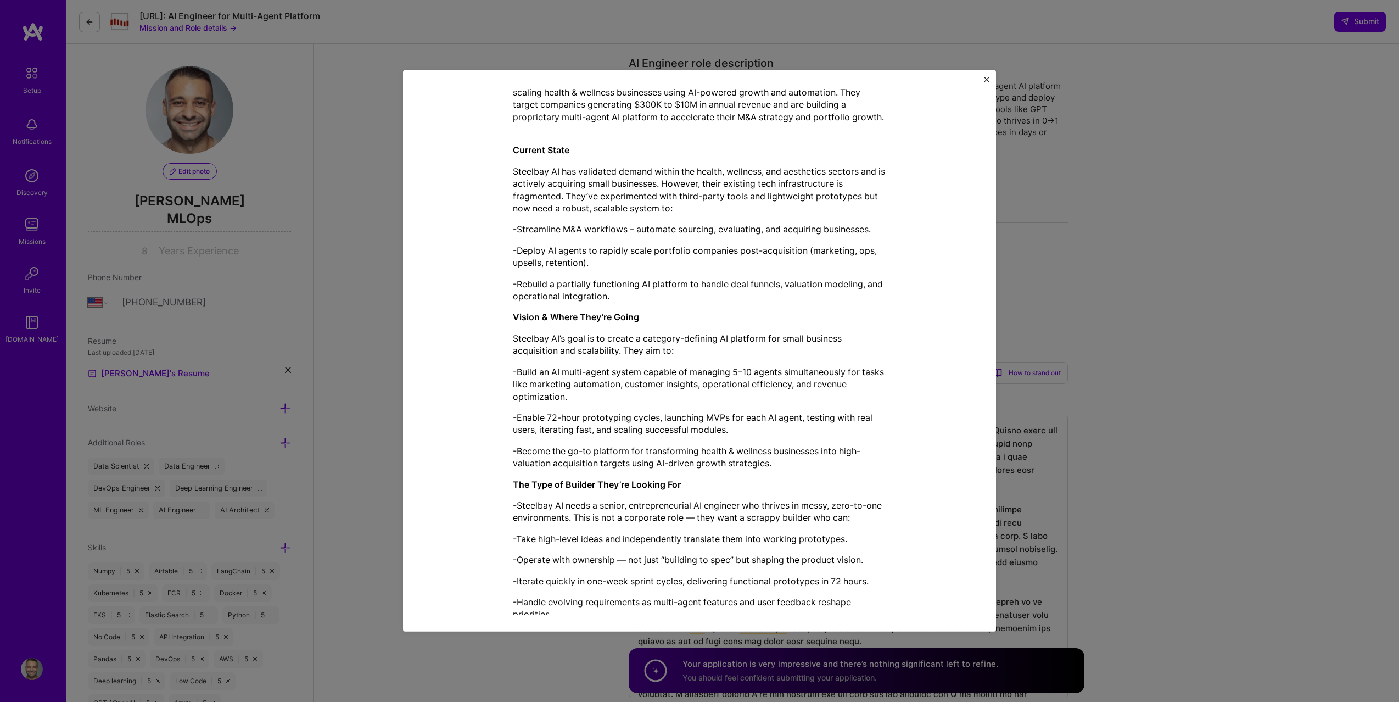
drag, startPoint x: 649, startPoint y: 232, endPoint x: 742, endPoint y: 233, distance: 93.4
click at [742, 233] on p "-Streamline M&A workflows – automate sourcing, evaluating, and acquiring busine…" at bounding box center [699, 229] width 373 height 12
click at [824, 236] on div "Steelbay AI is a boutique private equity and technology firm focused on acquiri…" at bounding box center [699, 549] width 373 height 951
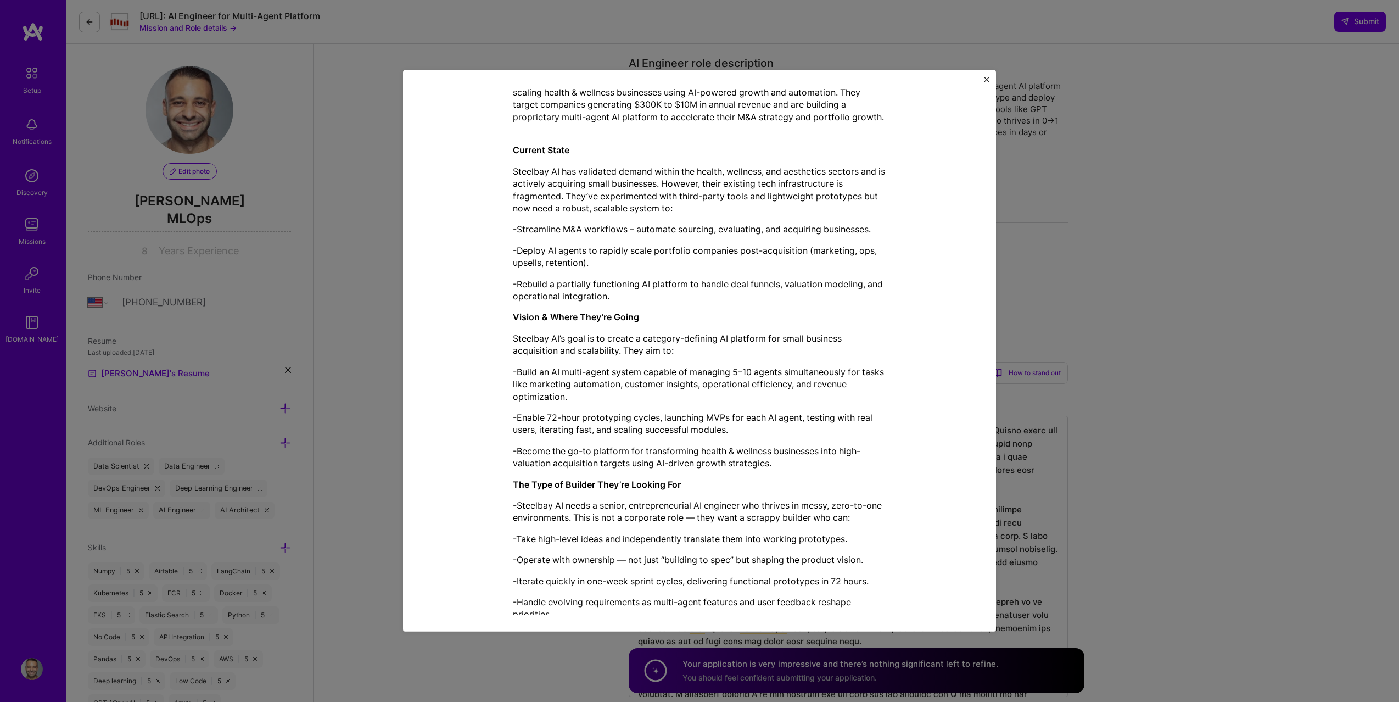
click at [827, 232] on p "-Streamline M&A workflows – automate sourcing, evaluating, and acquiring busine…" at bounding box center [699, 229] width 373 height 12
click at [641, 251] on p "-Deploy AI agents to rapidly scale portfolio companies post-acquisition (market…" at bounding box center [699, 256] width 373 height 25
click at [571, 243] on div "Steelbay AI is a boutique private equity and technology firm focused on acquiri…" at bounding box center [699, 549] width 373 height 951
click at [567, 244] on p "-Deploy AI agents to rapidly scale portfolio companies post-acquisition (market…" at bounding box center [699, 256] width 373 height 25
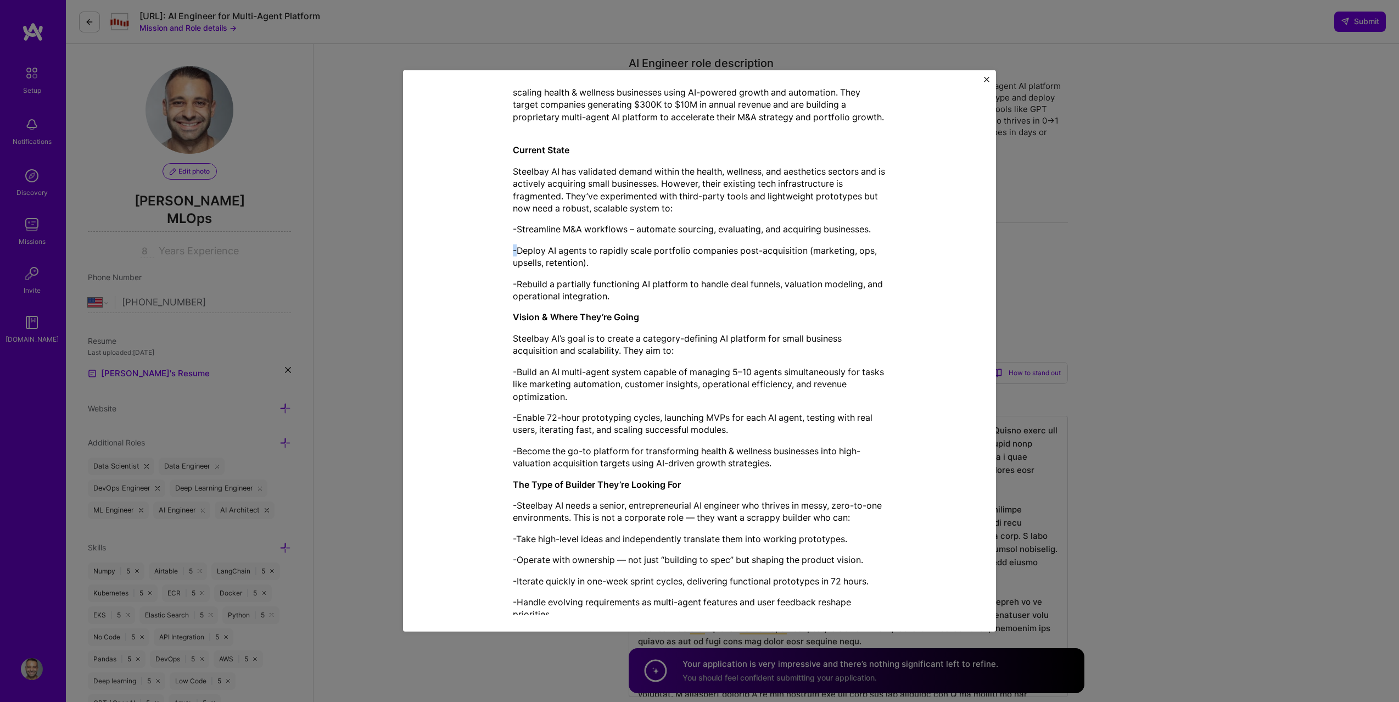
click at [567, 244] on p "-Deploy AI agents to rapidly scale portfolio companies post-acquisition (market…" at bounding box center [699, 256] width 373 height 25
click at [598, 254] on p "-Deploy AI agents to rapidly scale portfolio companies post-acquisition (market…" at bounding box center [699, 256] width 373 height 25
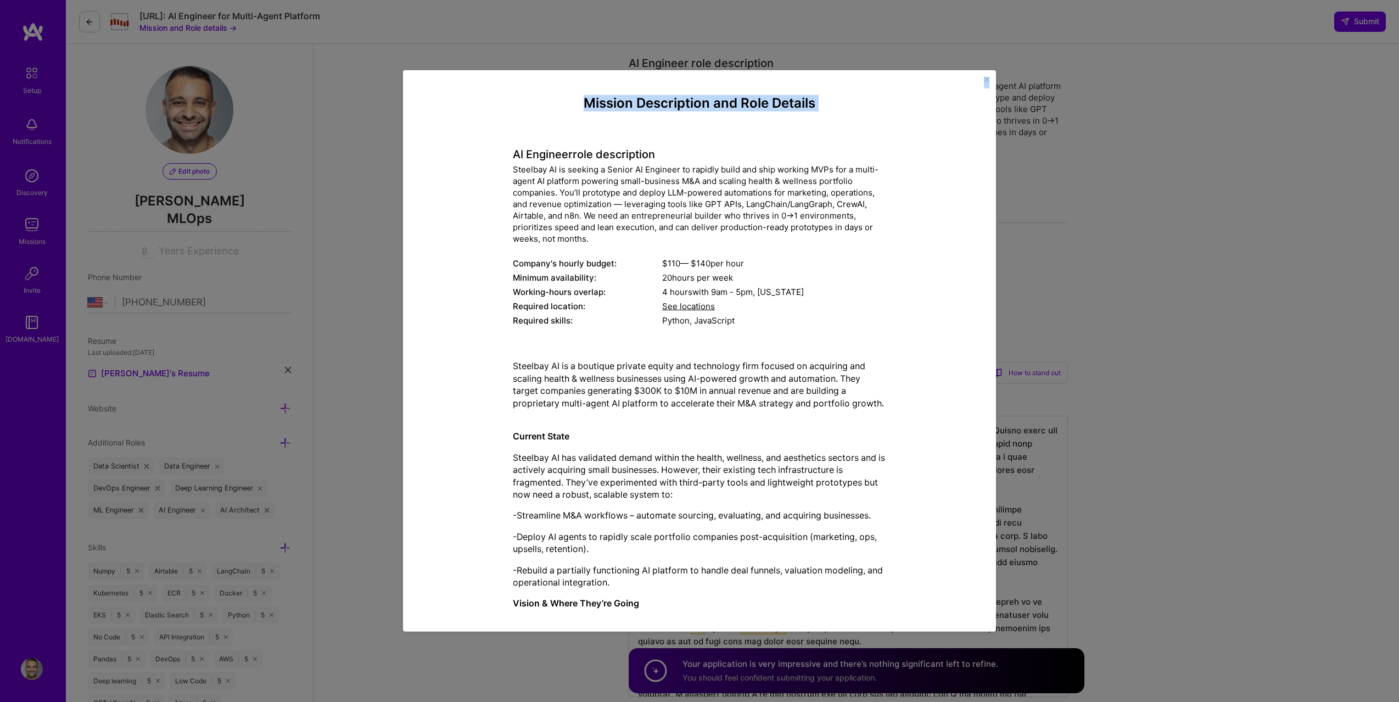
scroll to position [713, 0]
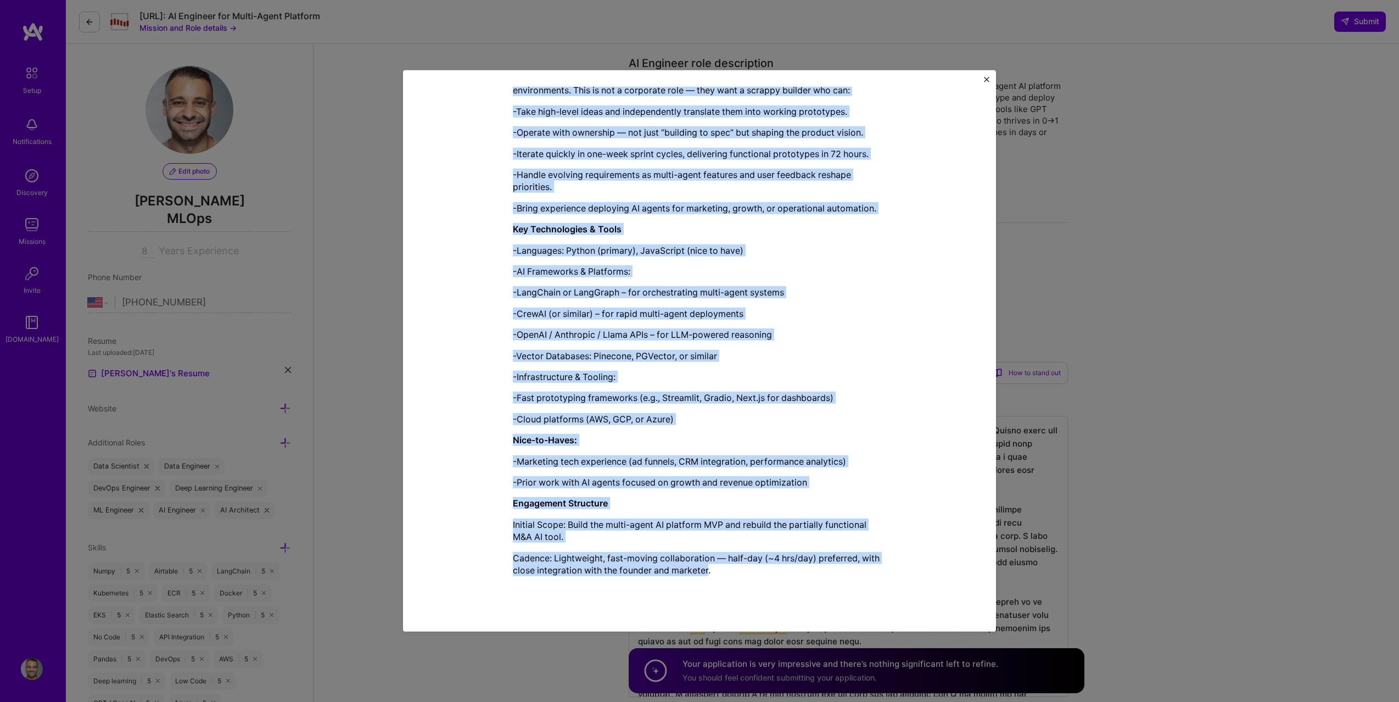
drag, startPoint x: 513, startPoint y: 152, endPoint x: 710, endPoint y: 568, distance: 460.1
copy div "LO Ipsumdol sita consectetur Adipisci EL se doeiusm t Incidi UT Laboreet do mag…"
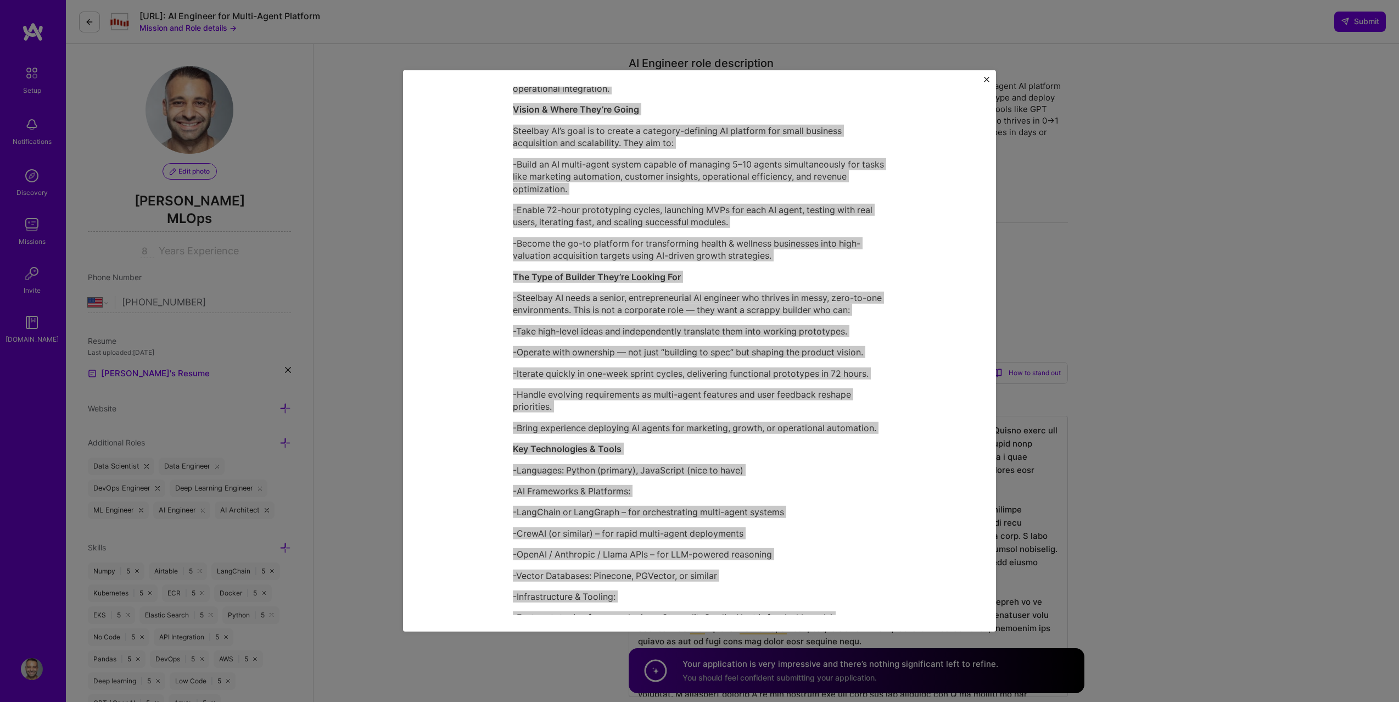
scroll to position [0, 0]
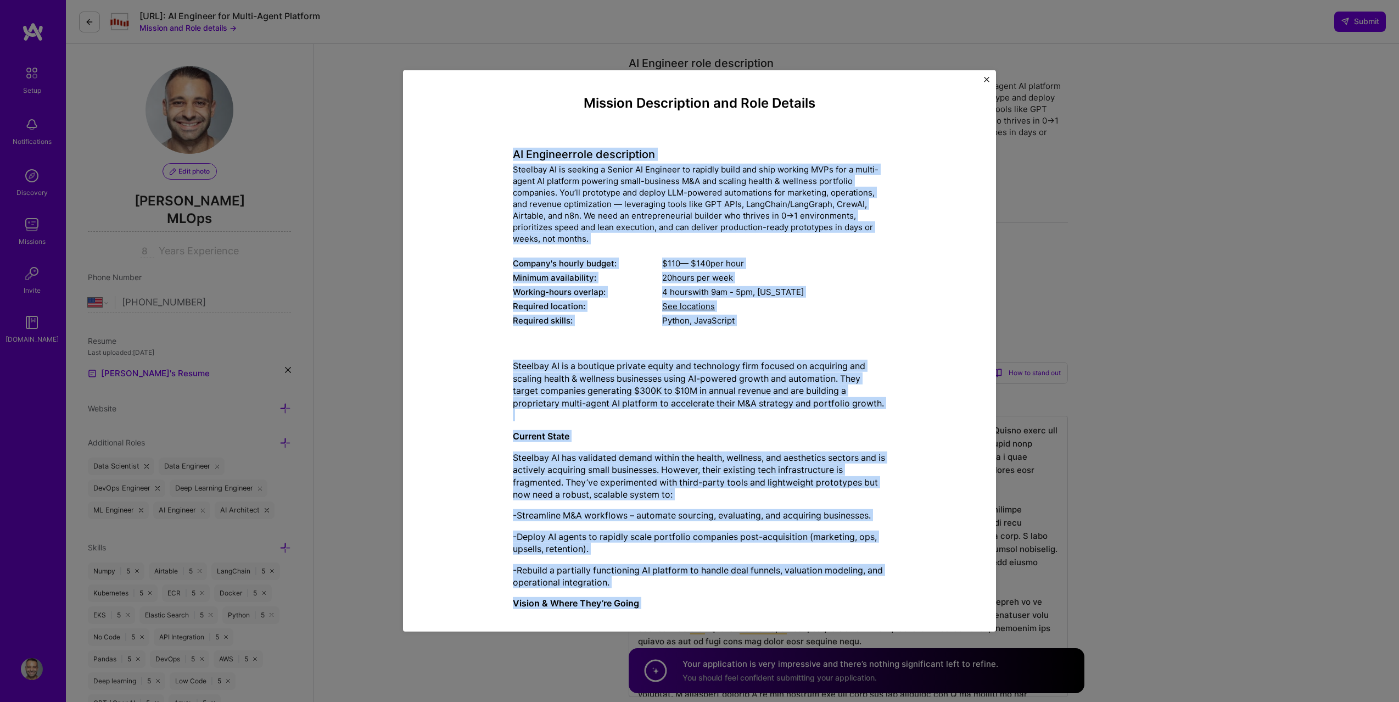
click at [581, 440] on p "Current State" at bounding box center [699, 436] width 373 height 12
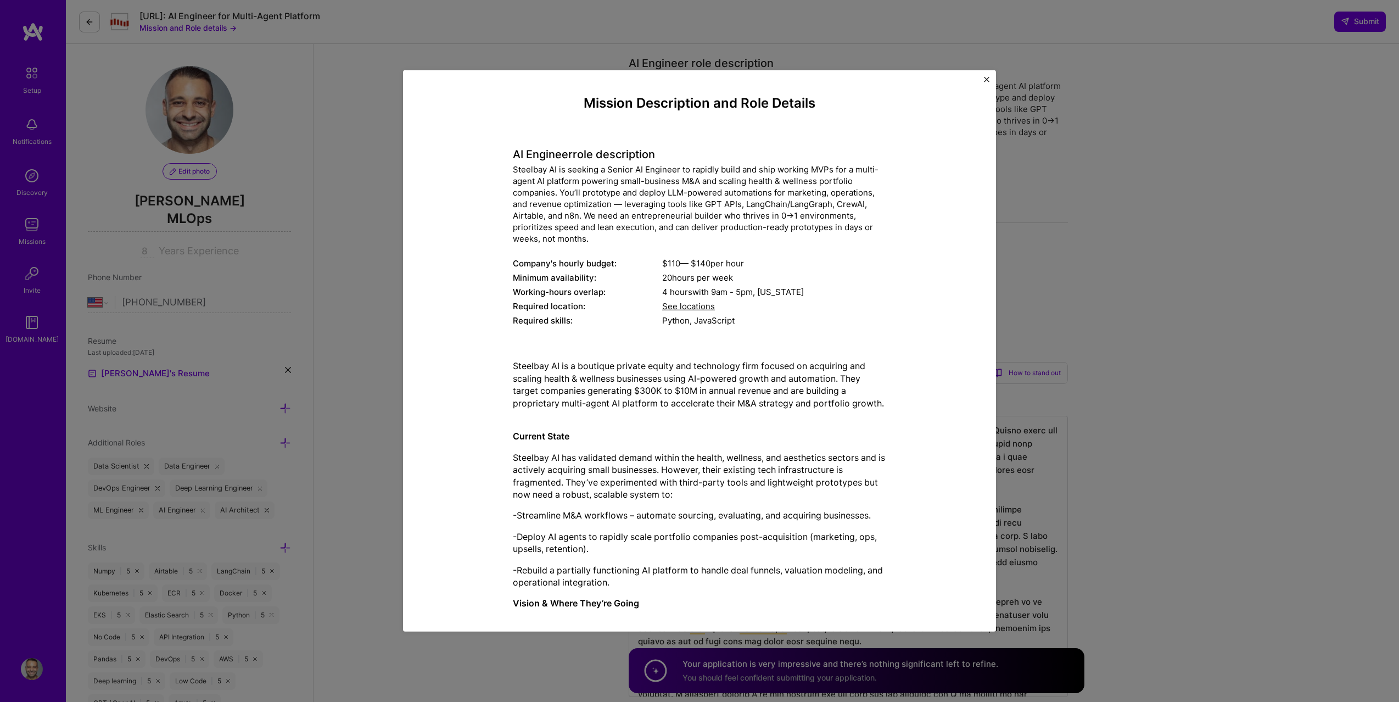
click at [581, 440] on p "Current State" at bounding box center [699, 436] width 373 height 12
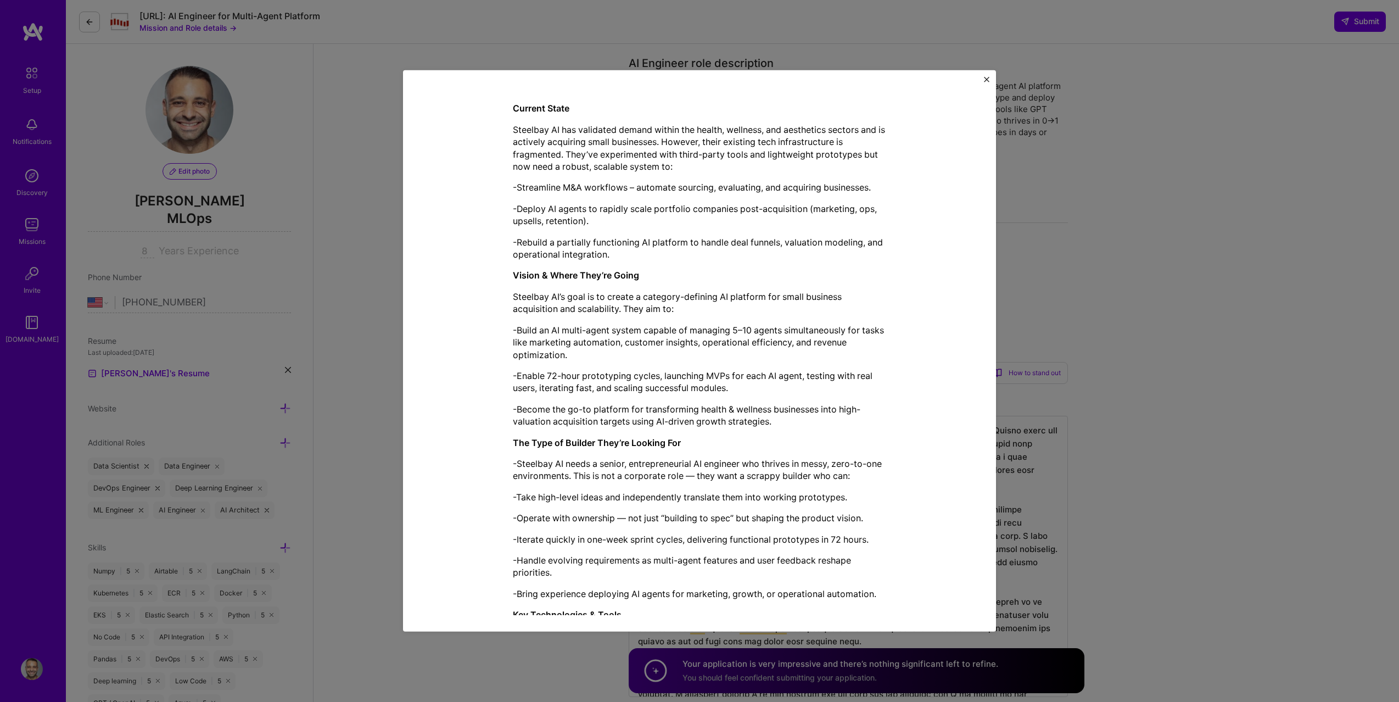
scroll to position [342, 0]
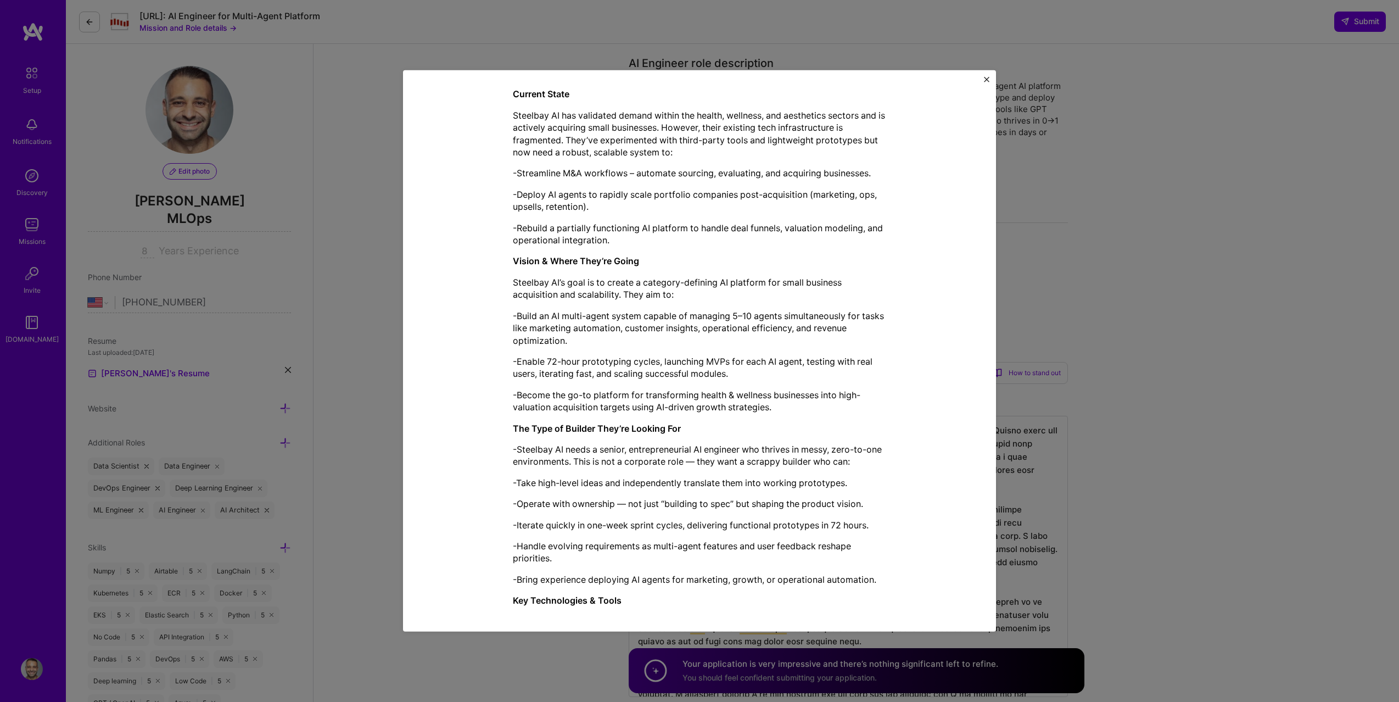
click at [674, 287] on p "Steelbay AI’s goal is to create a category-defining AI platform for small busin…" at bounding box center [699, 288] width 373 height 25
click at [662, 315] on p "-Build an AI multi-agent system capable of managing 5–10 agents simultaneously …" at bounding box center [699, 328] width 373 height 37
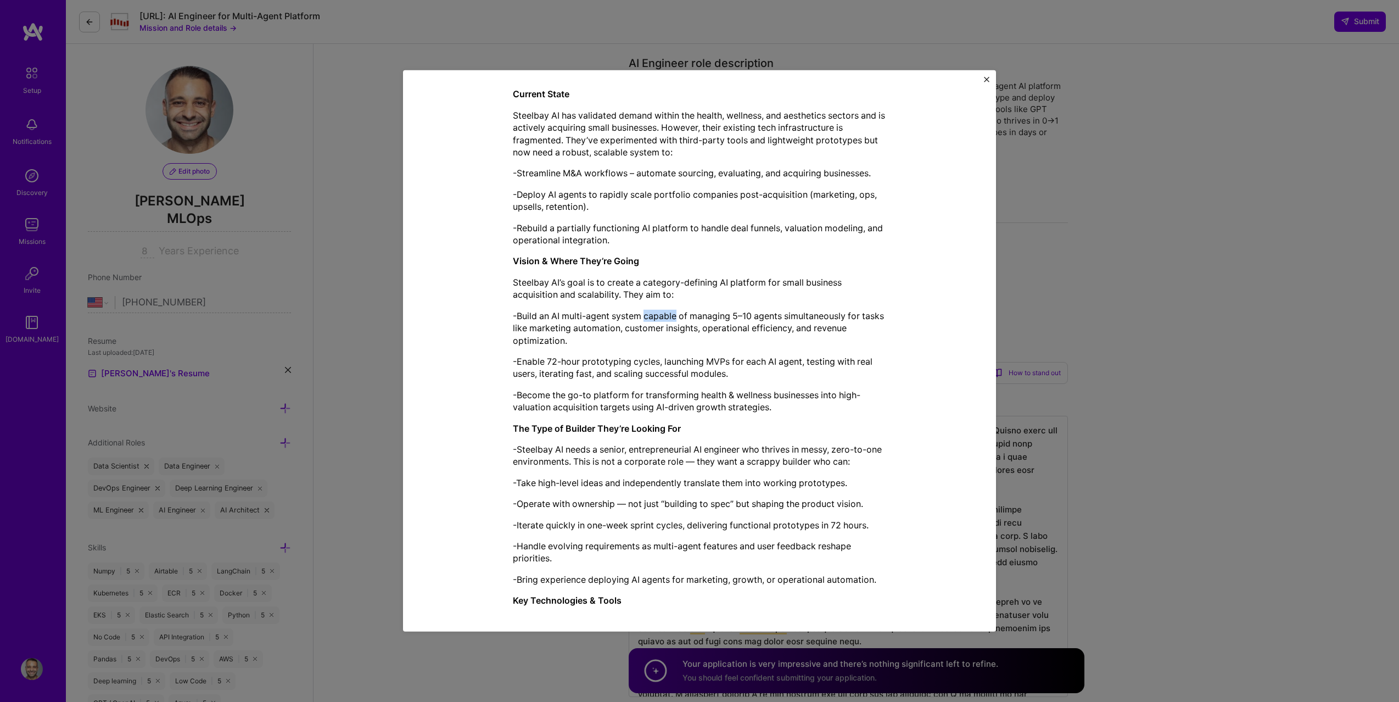
click at [662, 315] on p "-Build an AI multi-agent system capable of managing 5–10 agents simultaneously …" at bounding box center [699, 328] width 373 height 37
click at [668, 324] on p "-Build an AI multi-agent system capable of managing 5–10 agents simultaneously …" at bounding box center [699, 328] width 373 height 37
drag, startPoint x: 533, startPoint y: 329, endPoint x: 716, endPoint y: 328, distance: 183.4
click at [716, 328] on p "-Build an AI multi-agent system capable of managing 5–10 agents simultaneously …" at bounding box center [699, 328] width 373 height 37
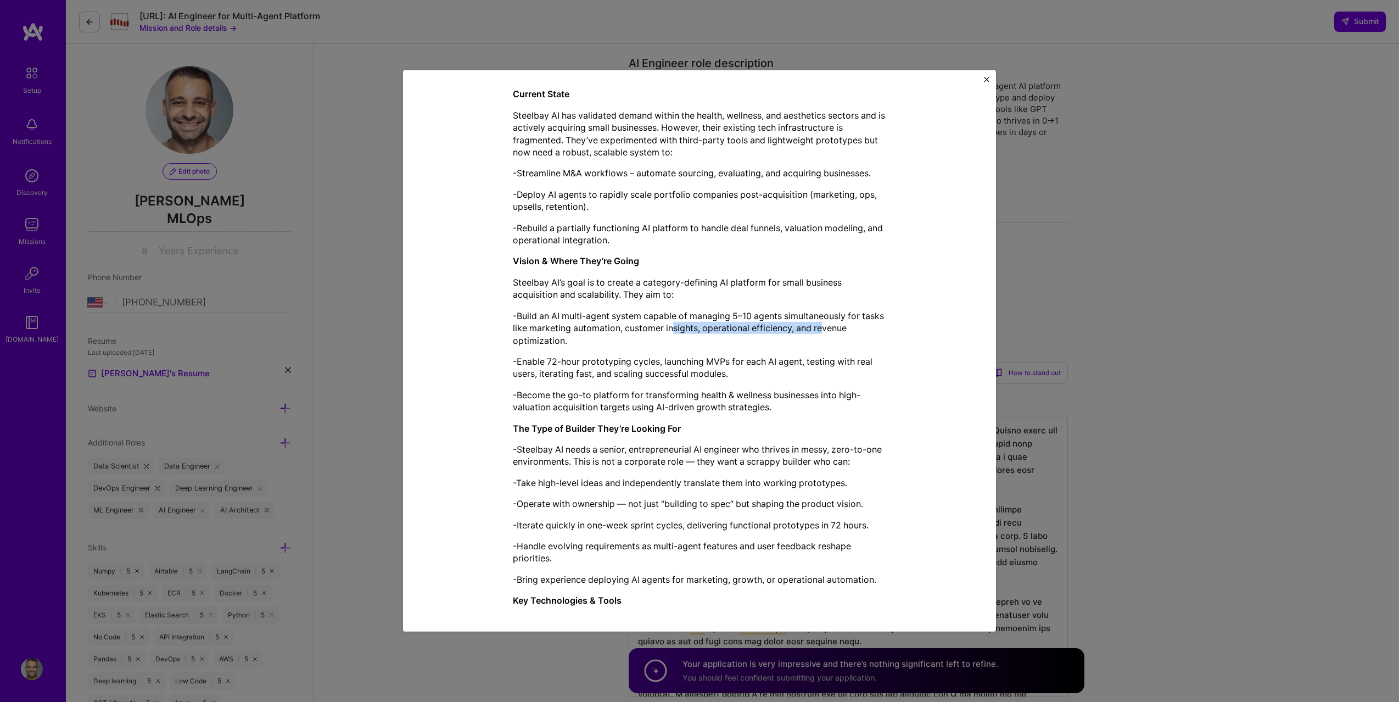
drag, startPoint x: 696, startPoint y: 328, endPoint x: 846, endPoint y: 334, distance: 149.5
click at [847, 333] on p "-Build an AI multi-agent system capable of managing 5–10 agents simultaneously …" at bounding box center [699, 328] width 373 height 37
click at [846, 333] on p "-Build an AI multi-agent system capable of managing 5–10 agents simultaneously …" at bounding box center [699, 328] width 373 height 37
drag, startPoint x: 523, startPoint y: 367, endPoint x: 629, endPoint y: 367, distance: 106.5
click at [629, 367] on p "-Enable 72-hour prototyping cycles, launching MVPs for each AI agent, testing w…" at bounding box center [699, 367] width 373 height 25
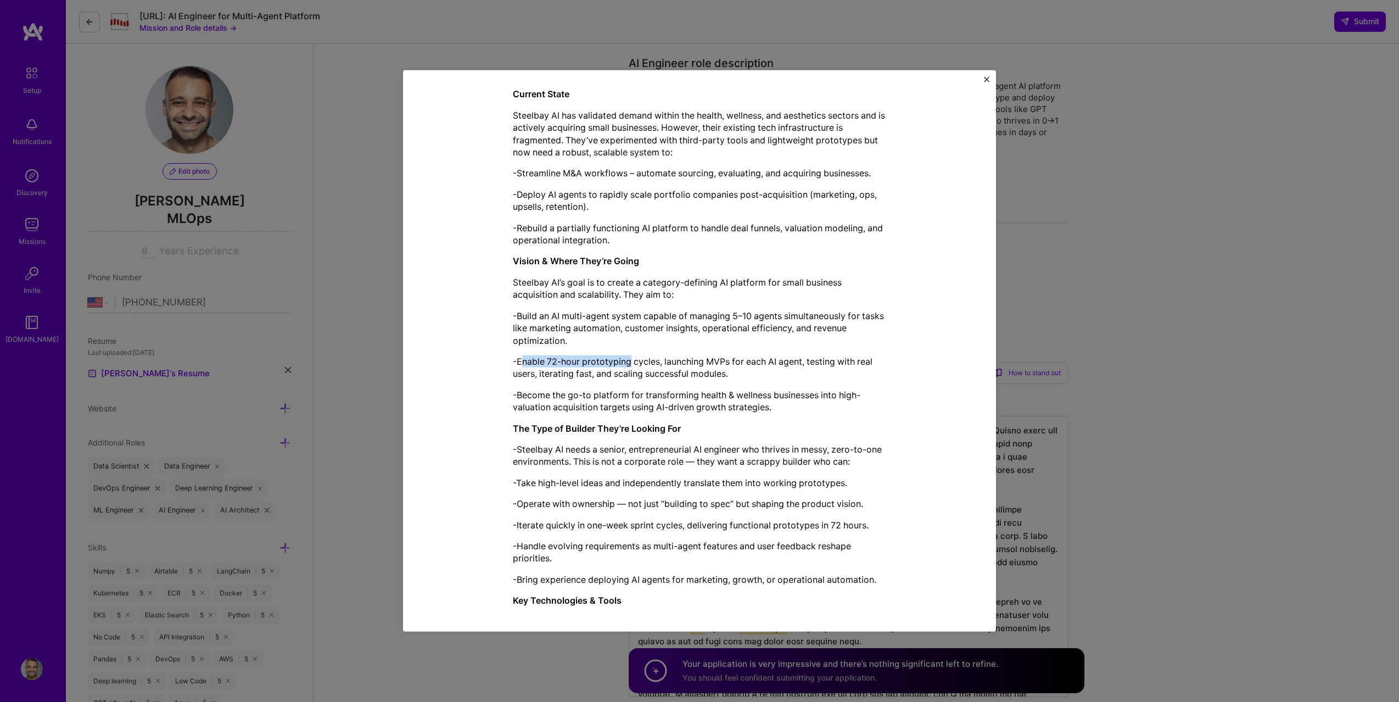
click at [629, 367] on p "-Enable 72-hour prototyping cycles, launching MVPs for each AI agent, testing w…" at bounding box center [699, 367] width 373 height 25
drag, startPoint x: 630, startPoint y: 366, endPoint x: 871, endPoint y: 371, distance: 241.2
click at [871, 371] on p "-Enable 72-hour prototyping cycles, launching MVPs for each AI agent, testing w…" at bounding box center [699, 367] width 373 height 25
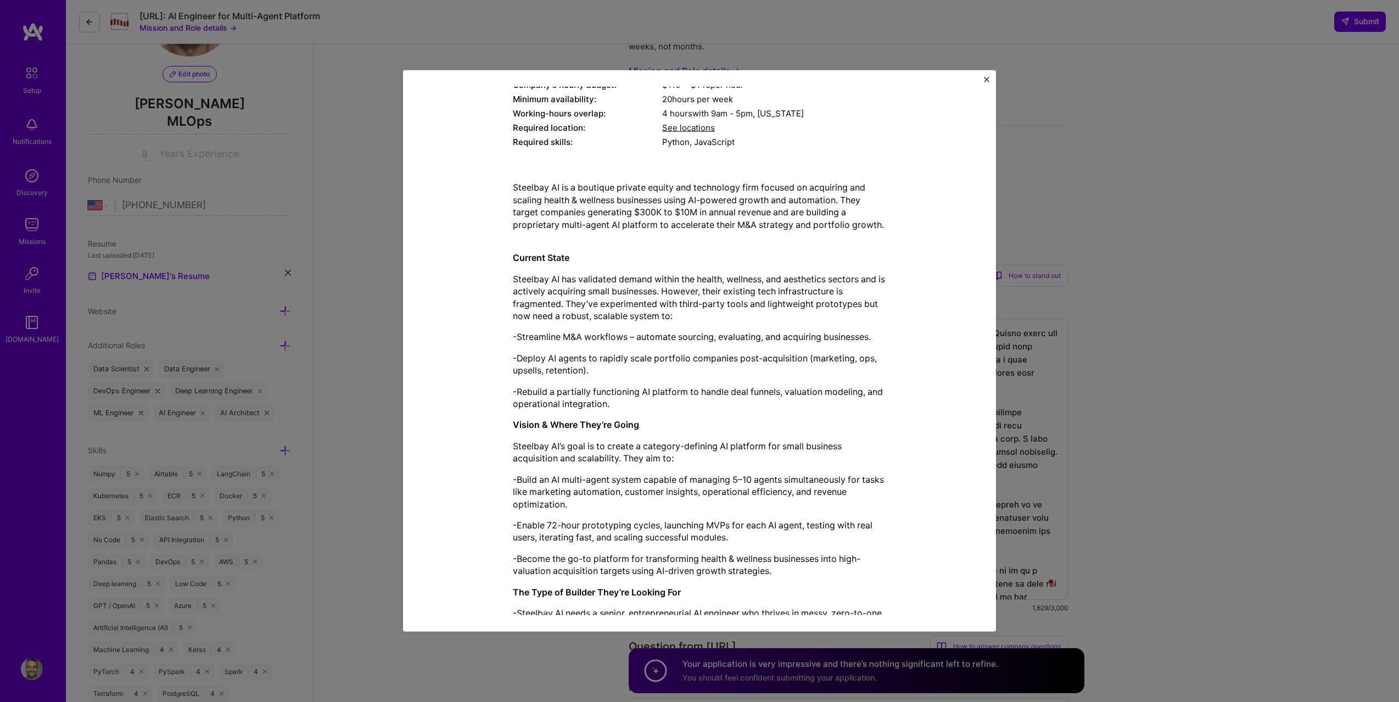
scroll to position [159, 0]
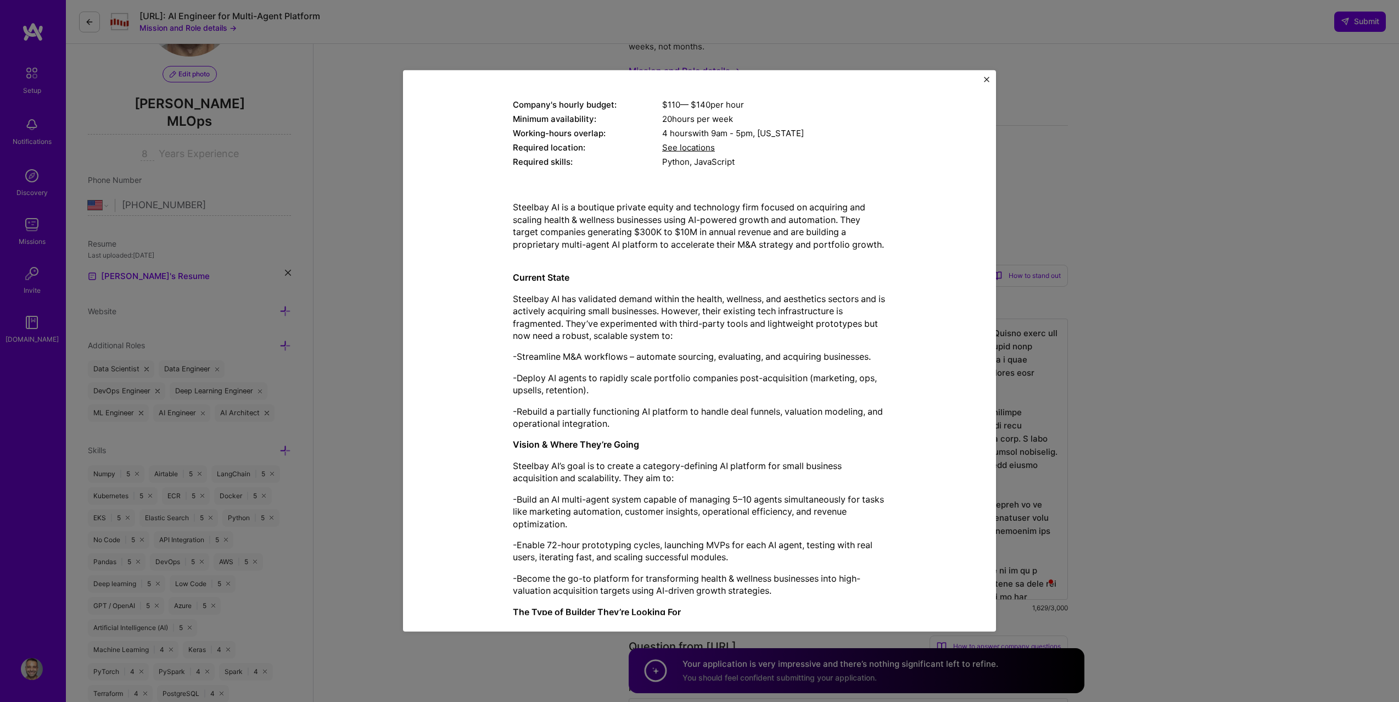
click at [689, 305] on p "Steelbay AI has validated demand within the health, wellness, and aesthetics se…" at bounding box center [699, 317] width 373 height 49
drag, startPoint x: 559, startPoint y: 315, endPoint x: 640, endPoint y: 315, distance: 81.3
click at [641, 315] on p "Steelbay AI has validated demand within the health, wellness, and aesthetics se…" at bounding box center [699, 317] width 373 height 49
click at [640, 315] on p "Steelbay AI has validated demand within the health, wellness, and aesthetics se…" at bounding box center [699, 317] width 373 height 49
drag, startPoint x: 677, startPoint y: 312, endPoint x: 816, endPoint y: 312, distance: 138.4
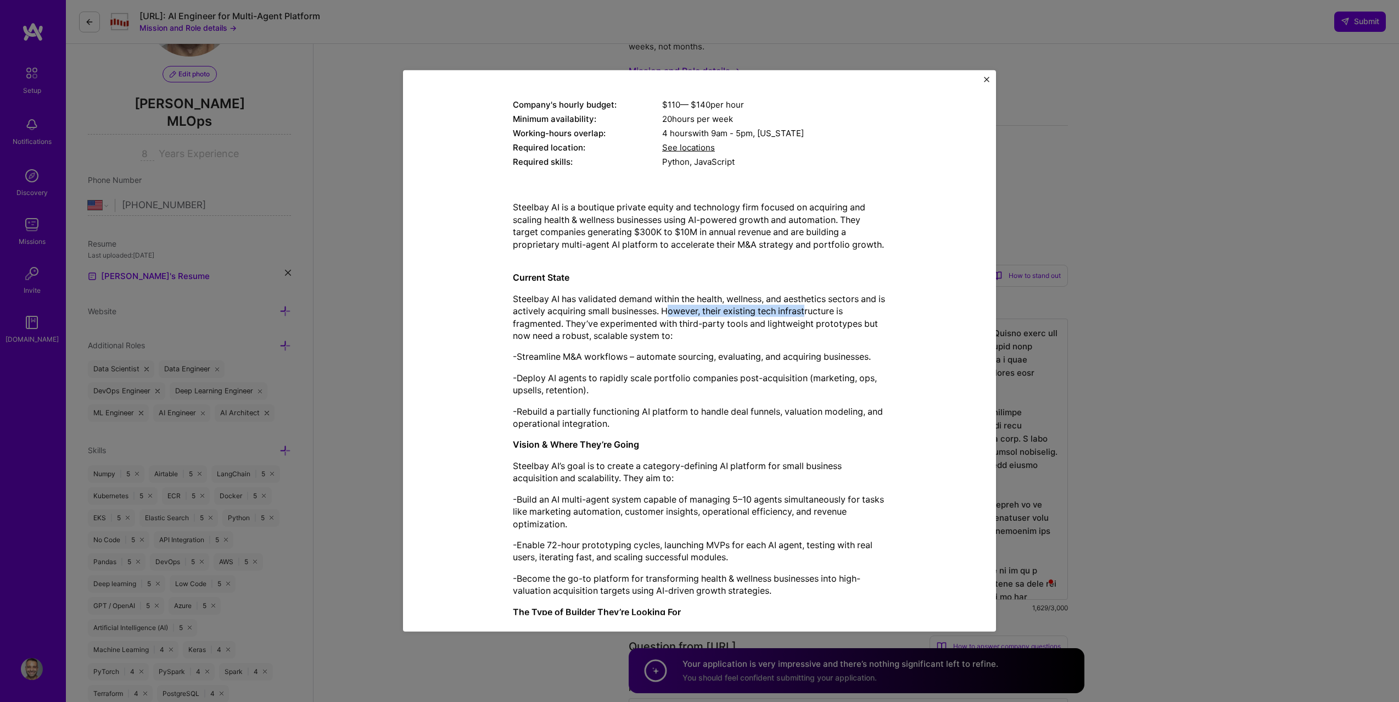
click at [816, 312] on p "Steelbay AI has validated demand within the health, wellness, and aesthetics se…" at bounding box center [699, 317] width 373 height 49
click at [565, 323] on p "Steelbay AI has validated demand within the health, wellness, and aesthetics se…" at bounding box center [699, 317] width 373 height 49
click at [615, 323] on p "Steelbay AI has validated demand within the health, wellness, and aesthetics se…" at bounding box center [699, 317] width 373 height 49
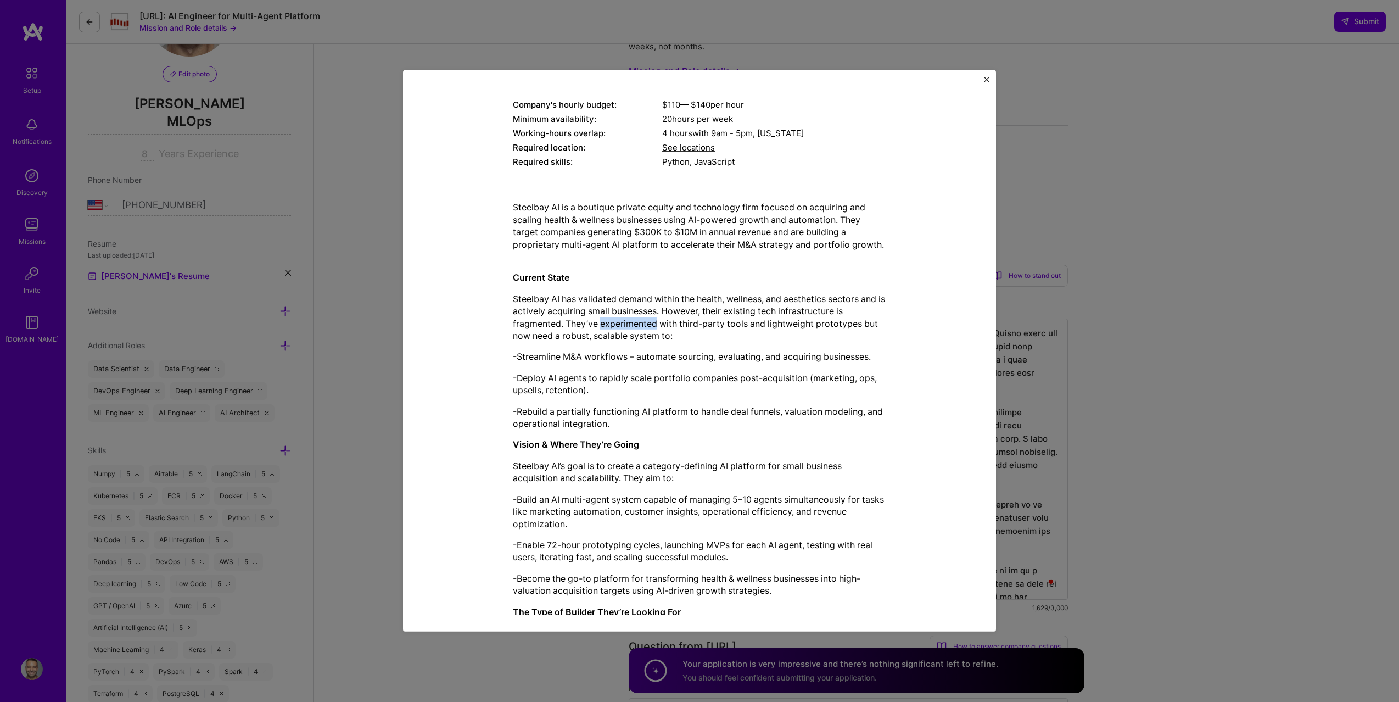
click at [615, 323] on p "Steelbay AI has validated demand within the health, wellness, and aesthetics se…" at bounding box center [699, 317] width 373 height 49
click at [700, 325] on p "Steelbay AI has validated demand within the health, wellness, and aesthetics se…" at bounding box center [699, 317] width 373 height 49
click at [585, 339] on p "Steelbay AI has validated demand within the health, wellness, and aesthetics se…" at bounding box center [699, 317] width 373 height 49
drag, startPoint x: 555, startPoint y: 333, endPoint x: 630, endPoint y: 333, distance: 75.2
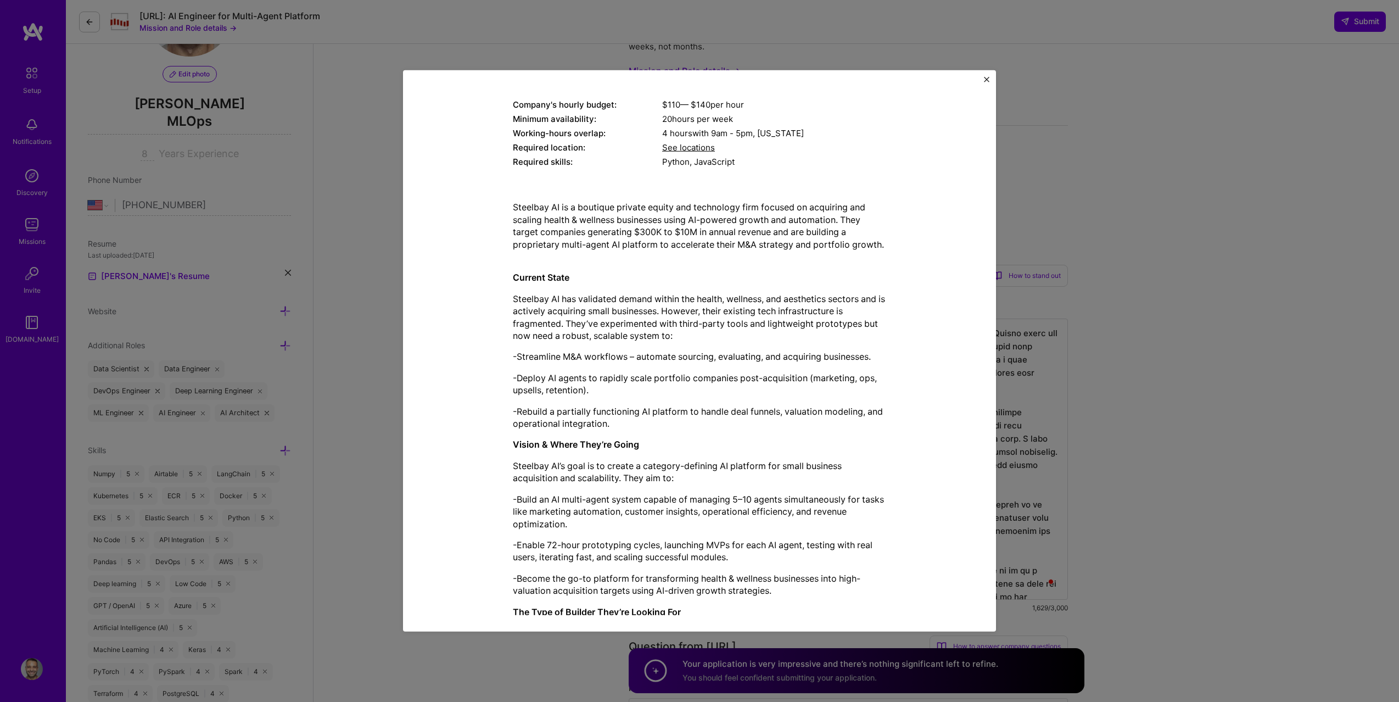
click at [630, 333] on p "Steelbay AI has validated demand within the health, wellness, and aesthetics se…" at bounding box center [699, 317] width 373 height 49
drag, startPoint x: 553, startPoint y: 356, endPoint x: 651, endPoint y: 356, distance: 97.8
click at [651, 356] on p "-Streamline M&A workflows – automate sourcing, evaluating, and acquiring busine…" at bounding box center [699, 356] width 373 height 12
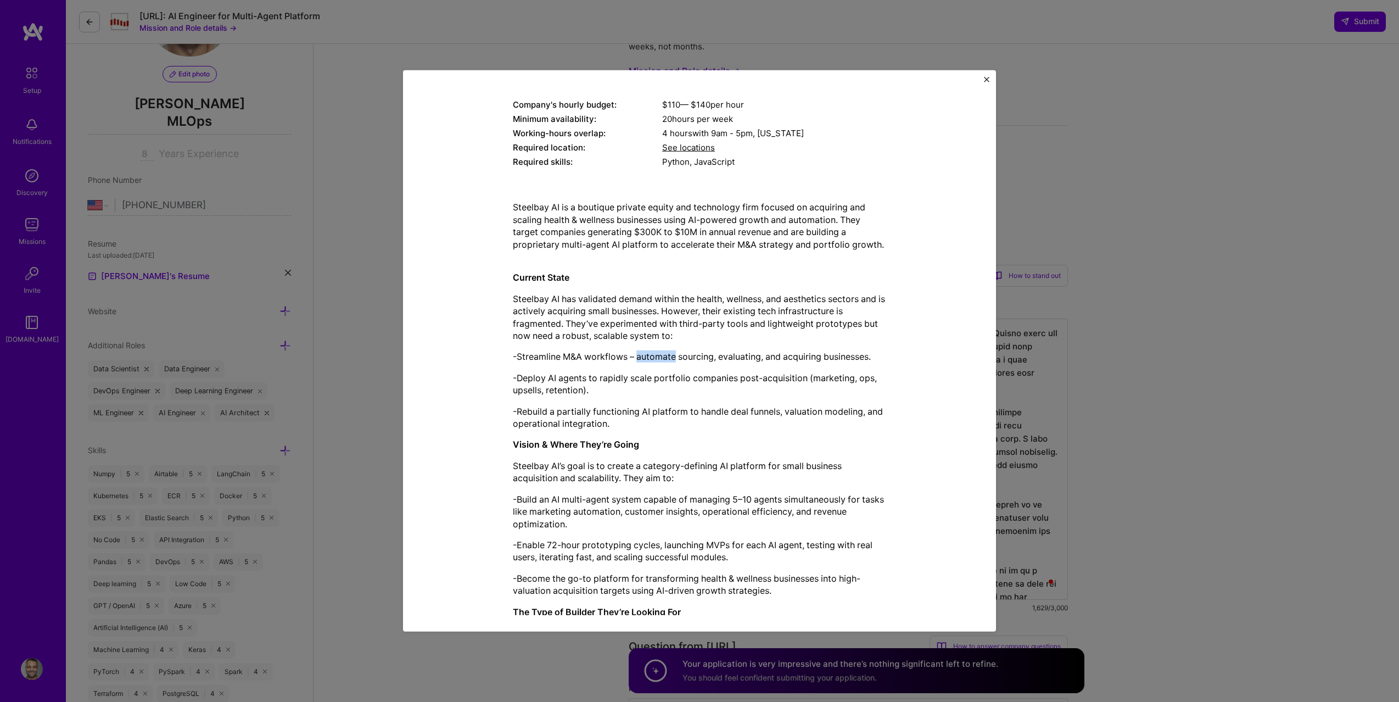
click at [651, 356] on p "-Streamline M&A workflows – automate sourcing, evaluating, and acquiring busine…" at bounding box center [699, 356] width 373 height 12
click at [701, 353] on p "-Streamline M&A workflows – automate sourcing, evaluating, and acquiring busine…" at bounding box center [699, 356] width 373 height 12
click at [741, 357] on p "-Streamline M&A workflows – automate sourcing, evaluating, and acquiring busine…" at bounding box center [699, 356] width 373 height 12
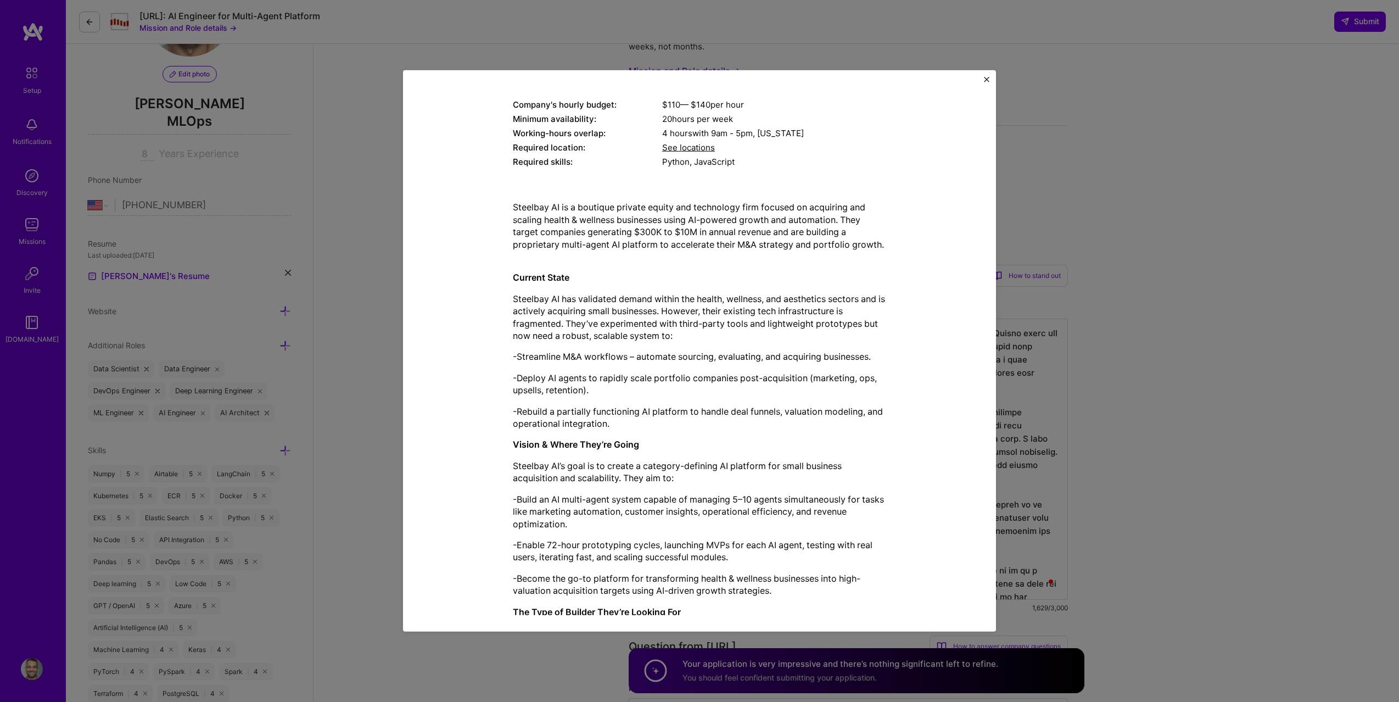
click at [783, 364] on div "Steelbay AI is a boutique private equity and technology firm focused on acquiri…" at bounding box center [699, 676] width 373 height 951
click at [596, 383] on p "-Deploy AI agents to rapidly scale portfolio companies post-acquisition (market…" at bounding box center [699, 384] width 373 height 25
click at [628, 383] on p "-Deploy AI agents to rapidly scale portfolio companies post-acquisition (market…" at bounding box center [699, 384] width 373 height 25
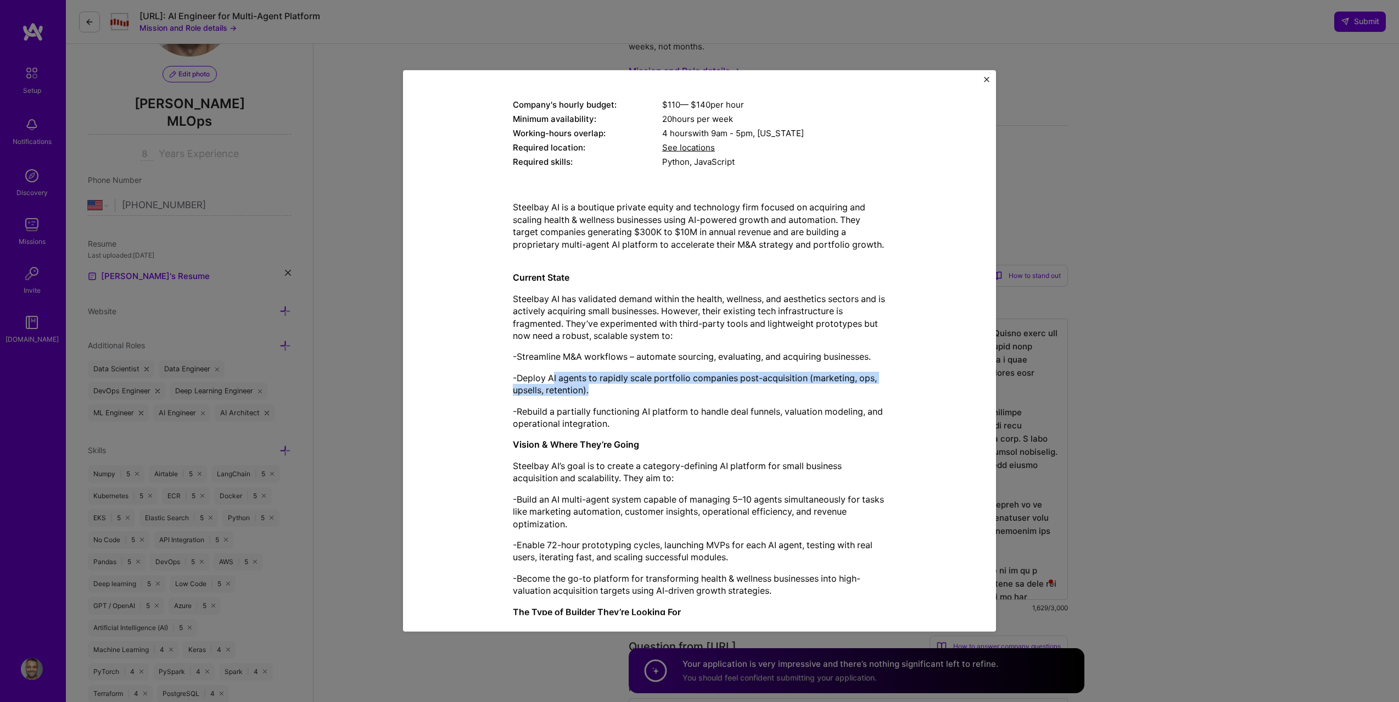
drag, startPoint x: 555, startPoint y: 380, endPoint x: 763, endPoint y: 387, distance: 208.8
click at [763, 387] on p "-Deploy AI agents to rapidly scale portfolio companies post-acquisition (market…" at bounding box center [699, 384] width 373 height 25
click at [564, 387] on p "-Deploy AI agents to rapidly scale portfolio companies post-acquisition (market…" at bounding box center [699, 384] width 373 height 25
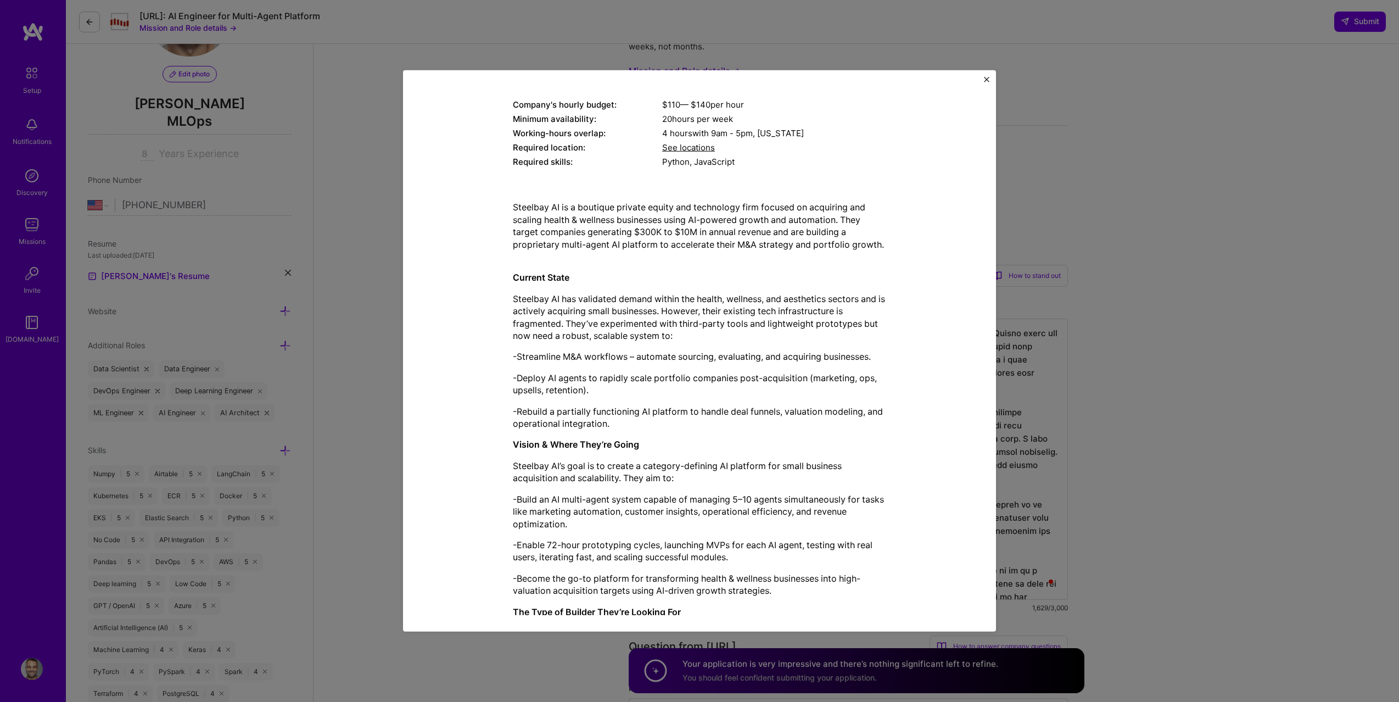
click at [564, 383] on p "-Deploy AI agents to rapidly scale portfolio companies post-acquisition (market…" at bounding box center [699, 384] width 373 height 25
drag, startPoint x: 517, startPoint y: 408, endPoint x: 673, endPoint y: 408, distance: 155.4
click at [673, 408] on p "-Rebuild a partially functioning AI platform to handle deal funnels, valuation …" at bounding box center [699, 417] width 373 height 25
drag, startPoint x: 673, startPoint y: 408, endPoint x: 812, endPoint y: 408, distance: 139.5
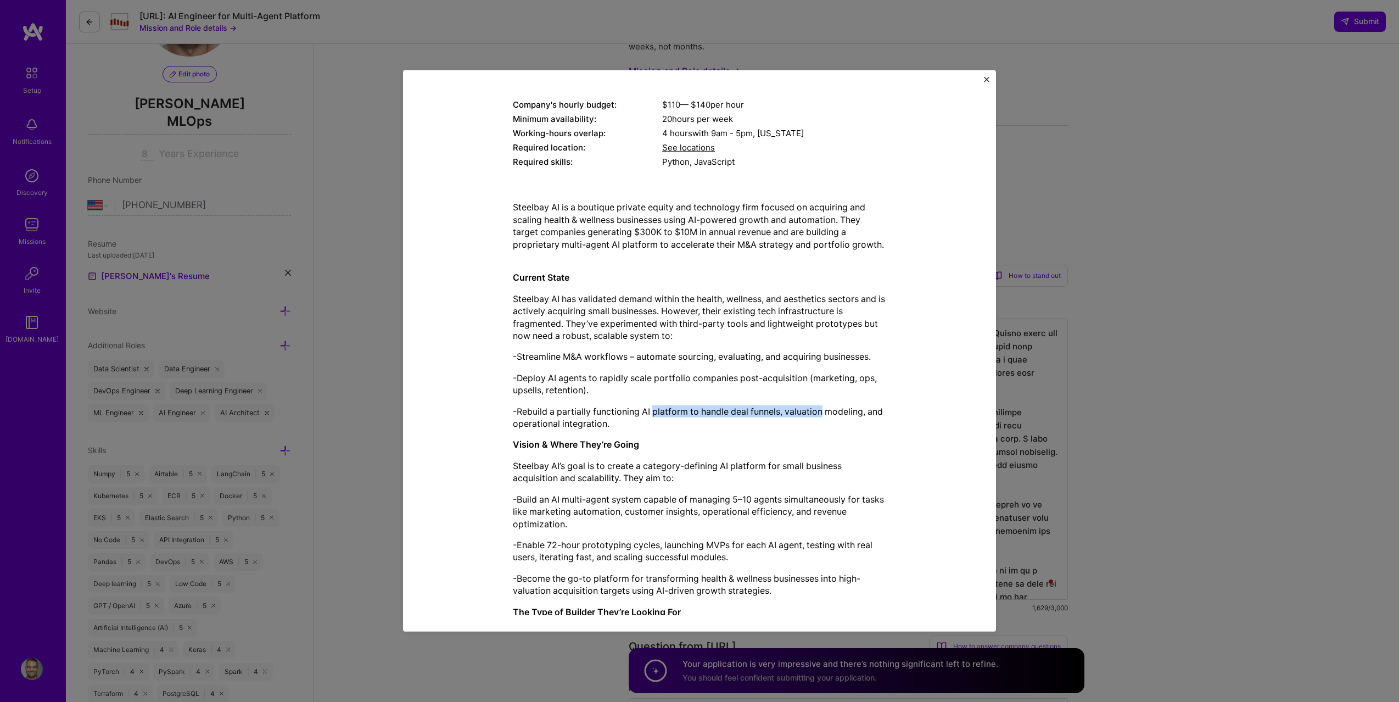
click at [812, 408] on p "-Rebuild a partially functioning AI platform to handle deal funnels, valuation …" at bounding box center [699, 417] width 373 height 25
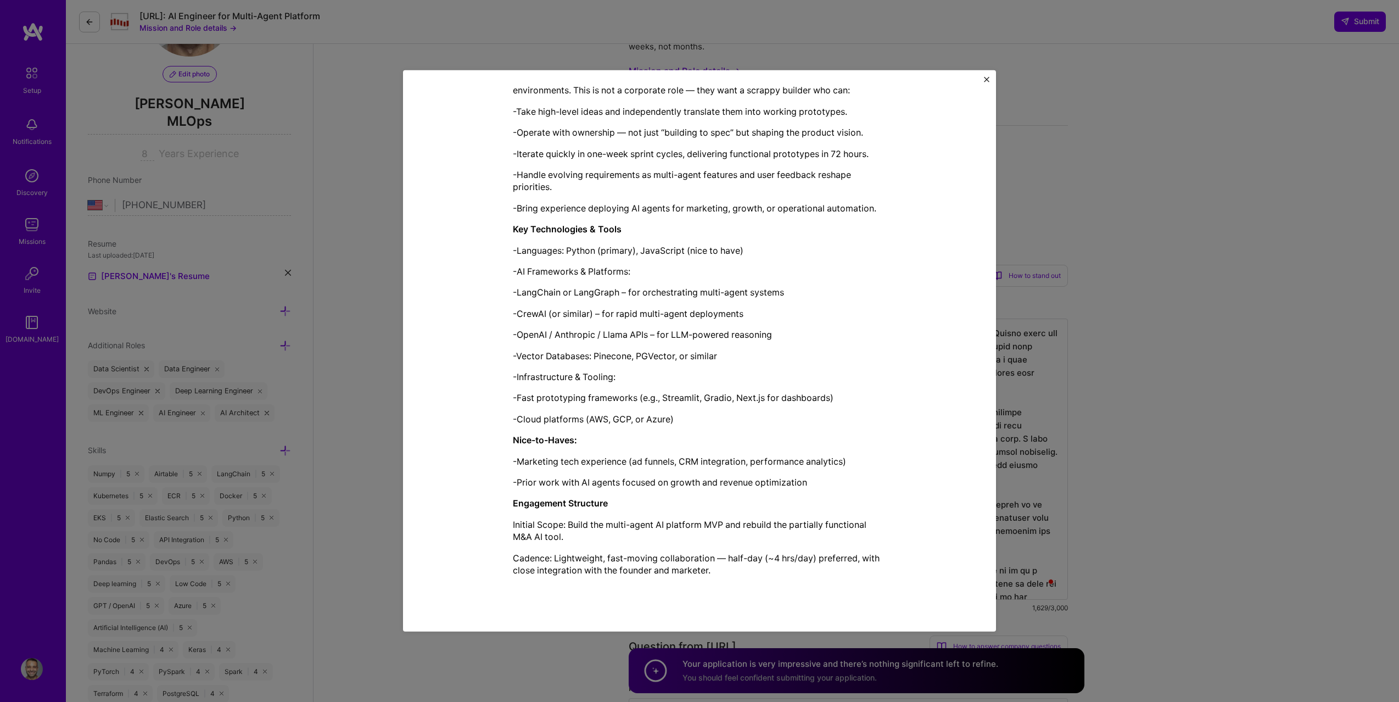
scroll to position [679, 0]
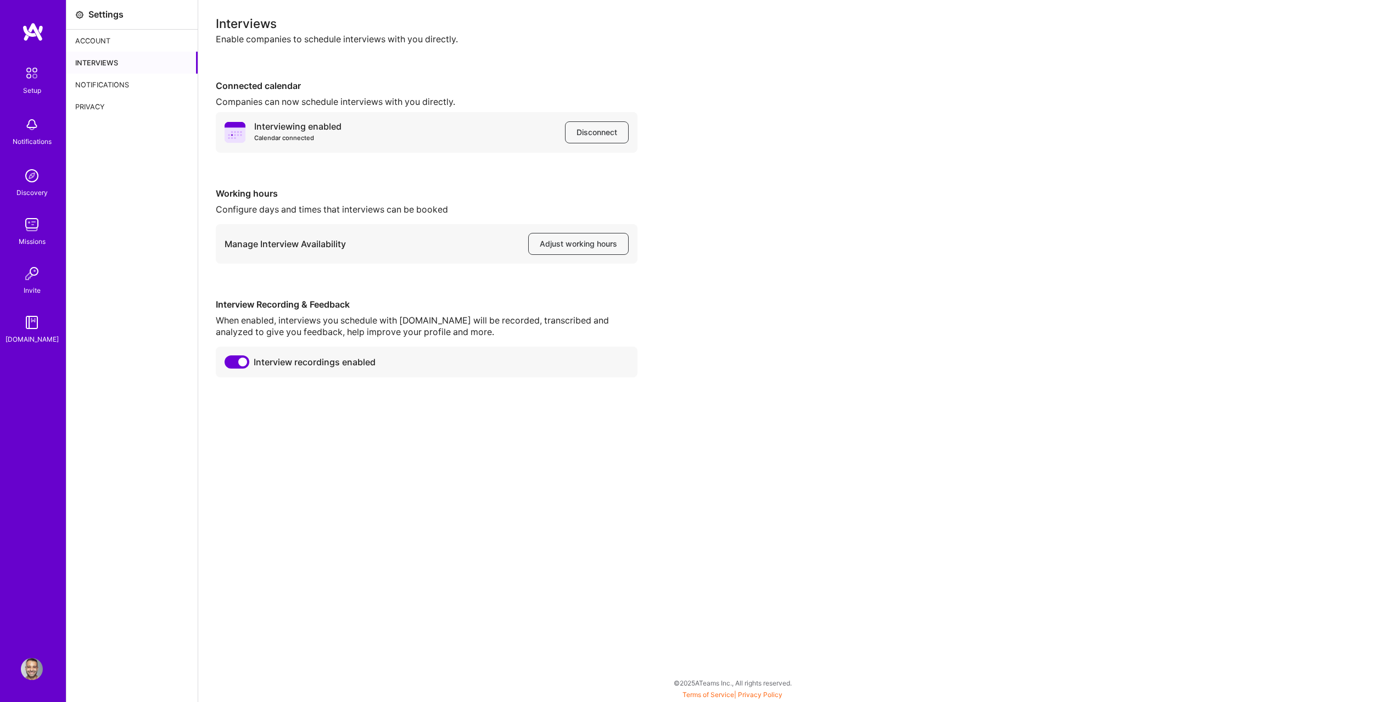
click at [166, 44] on div "Account" at bounding box center [131, 41] width 131 height 22
